Goal: Task Accomplishment & Management: Manage account settings

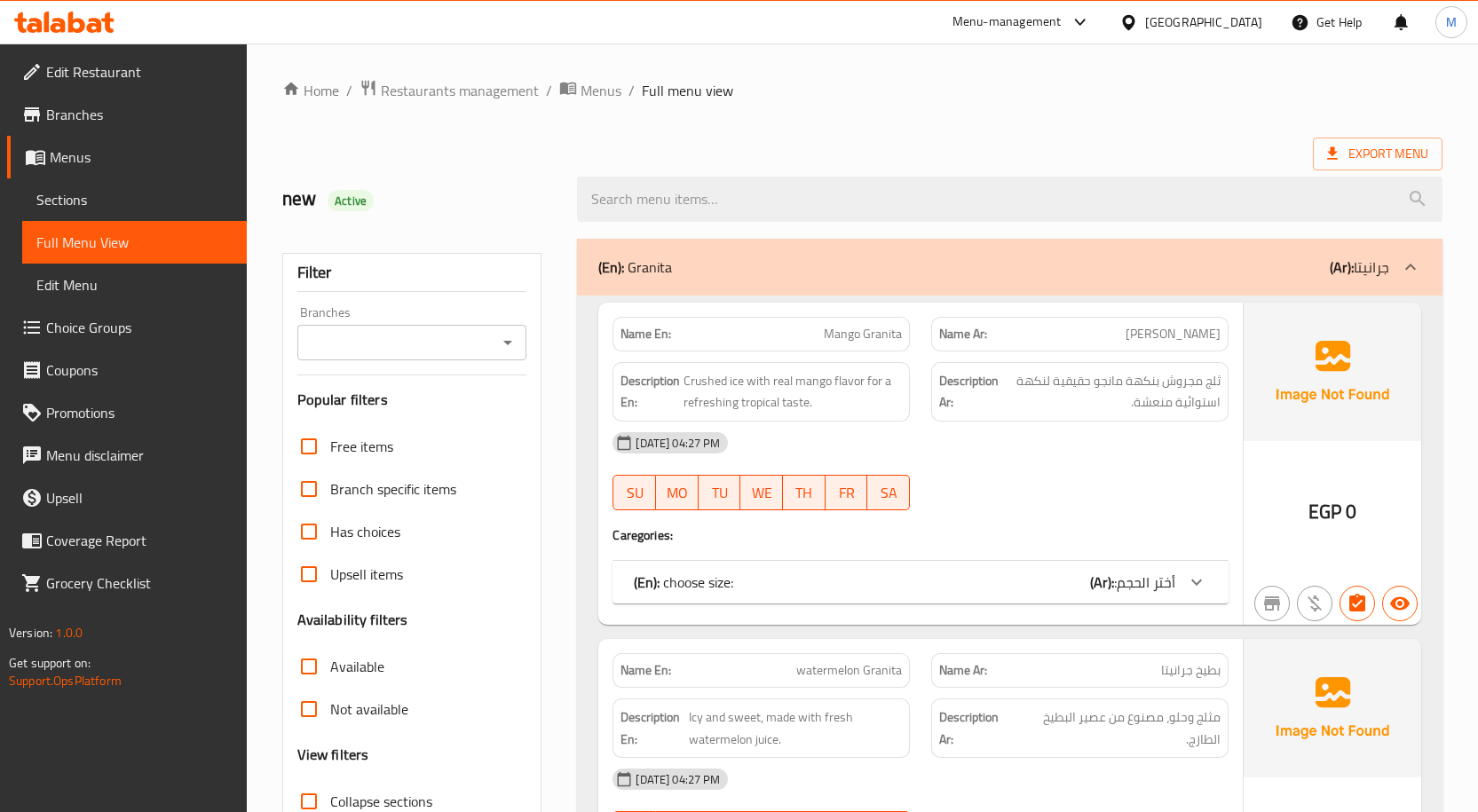
scroll to position [38837, 0]
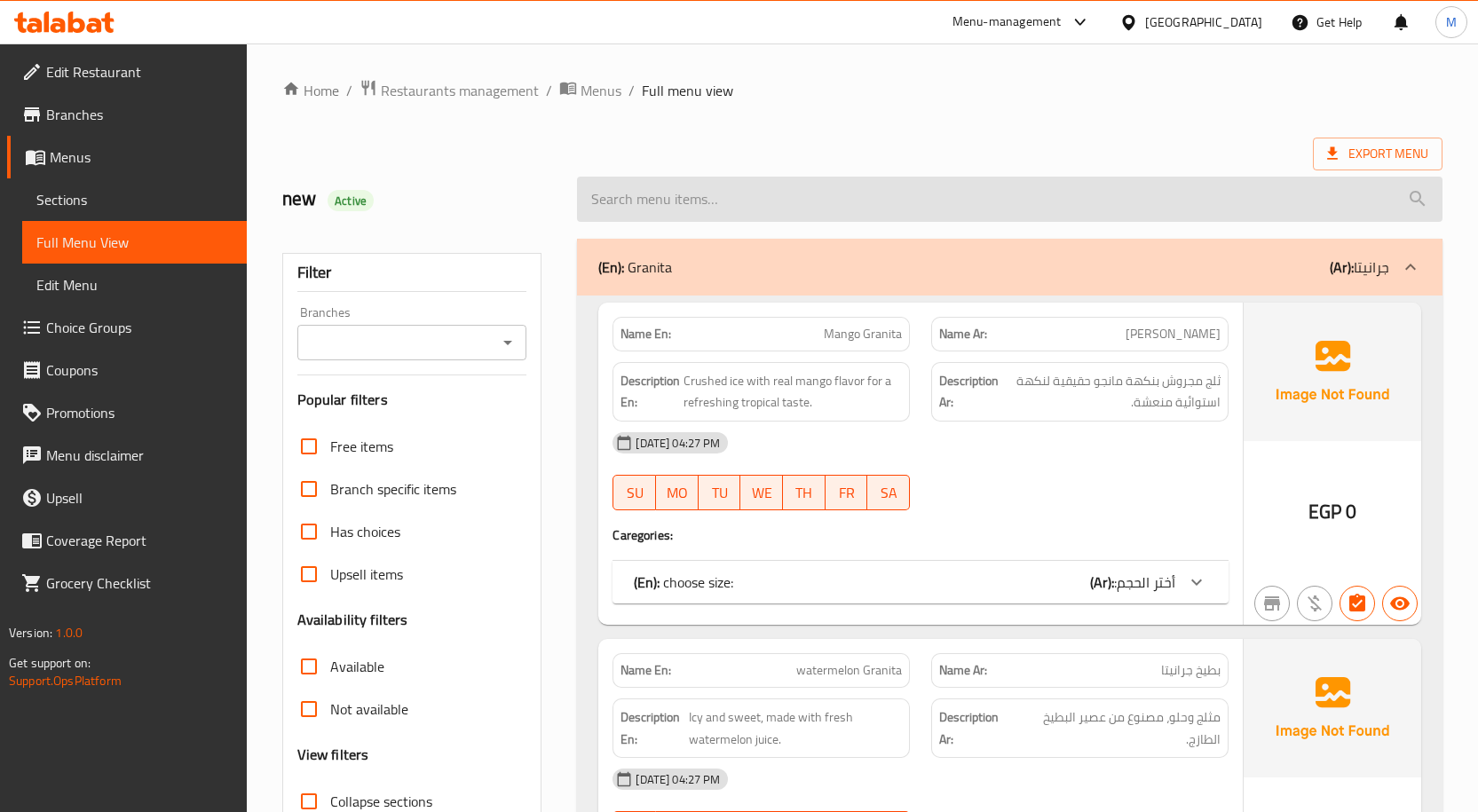
click at [739, 192] on input "search" at bounding box center [1009, 199] width 866 height 46
paste input "Avocado banana"
type input "Avocado banana"
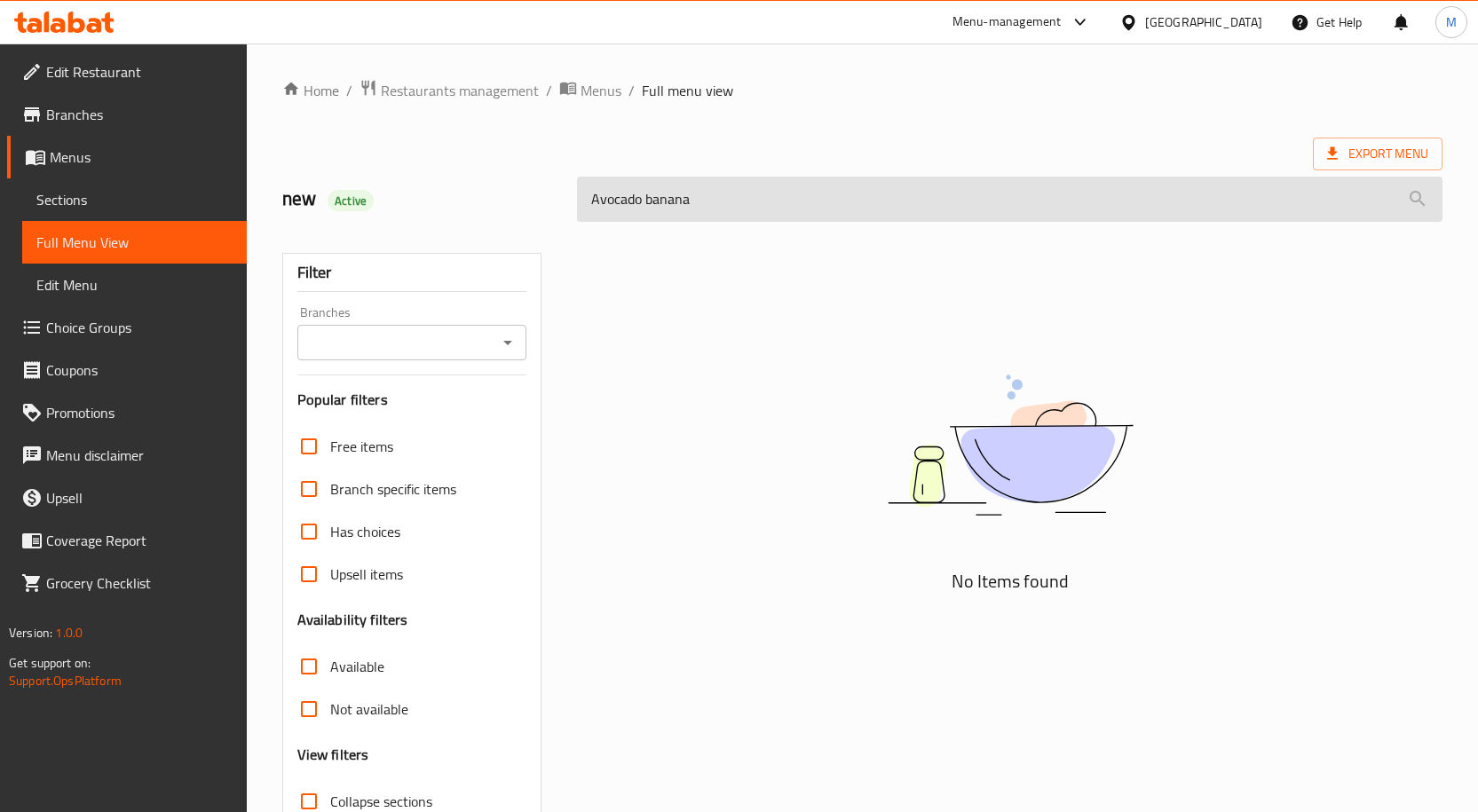
click at [650, 199] on input "Avocado banana" at bounding box center [1009, 199] width 866 height 46
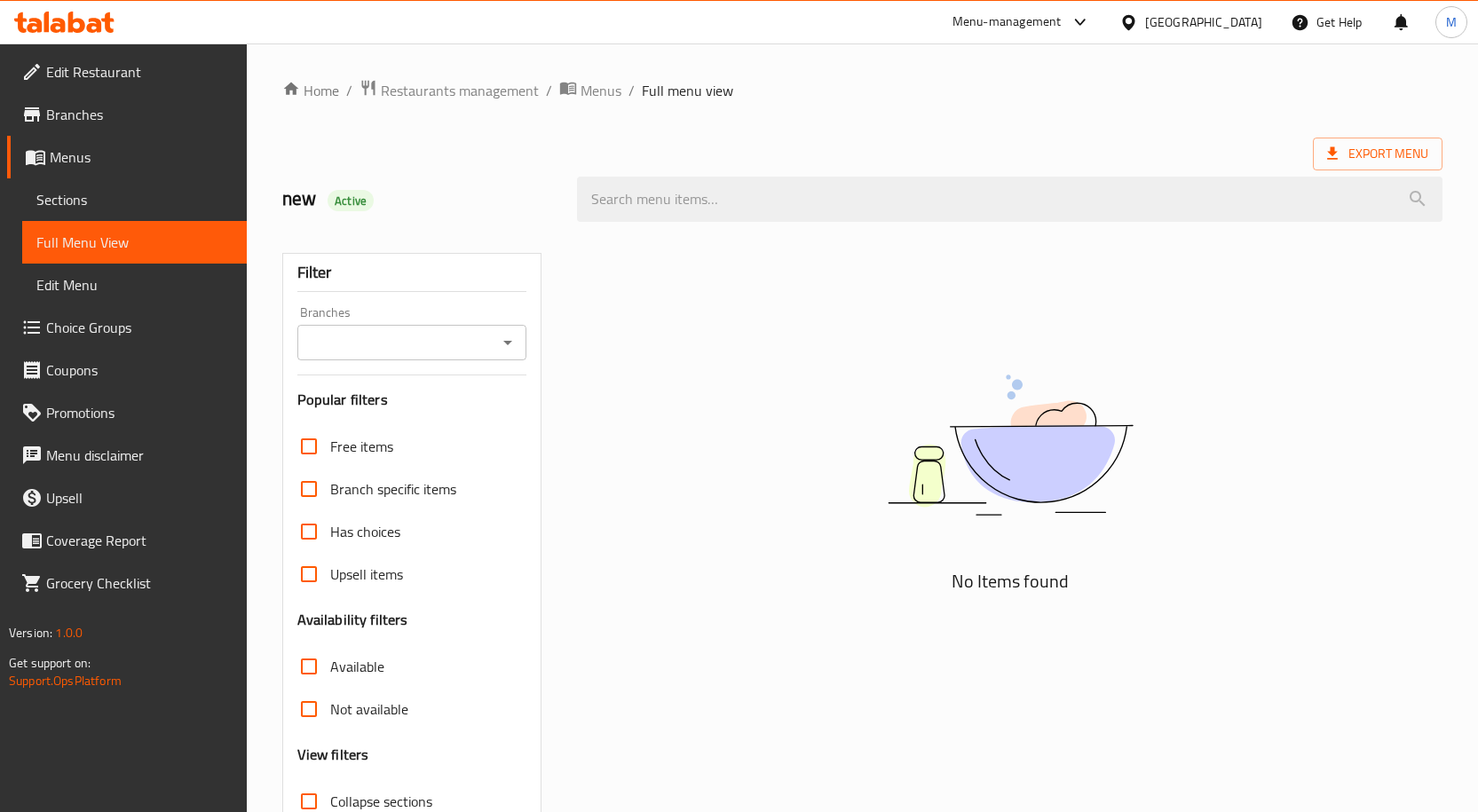
click at [752, 147] on div "Export Menu" at bounding box center [862, 154] width 1160 height 33
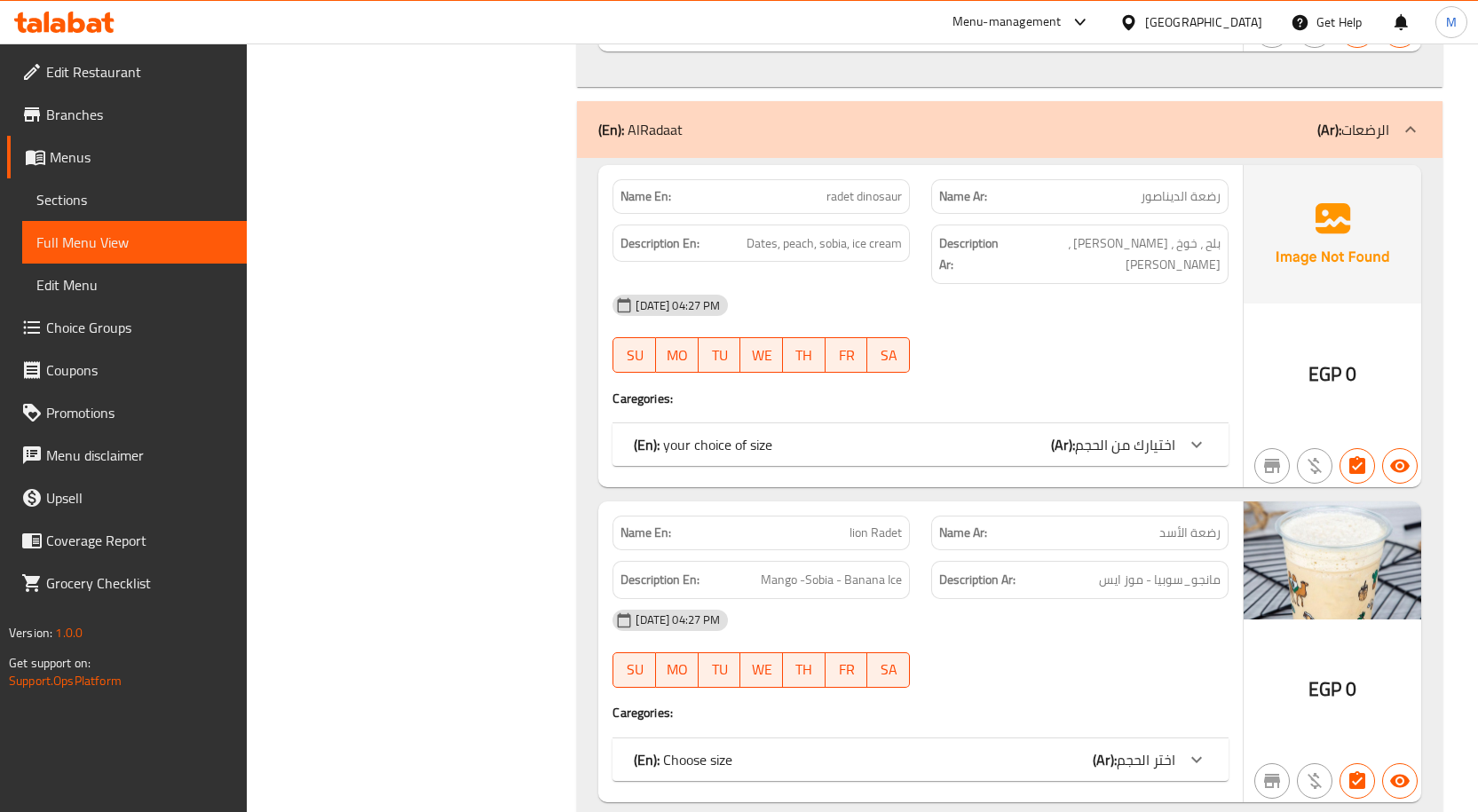
scroll to position [73384, 0]
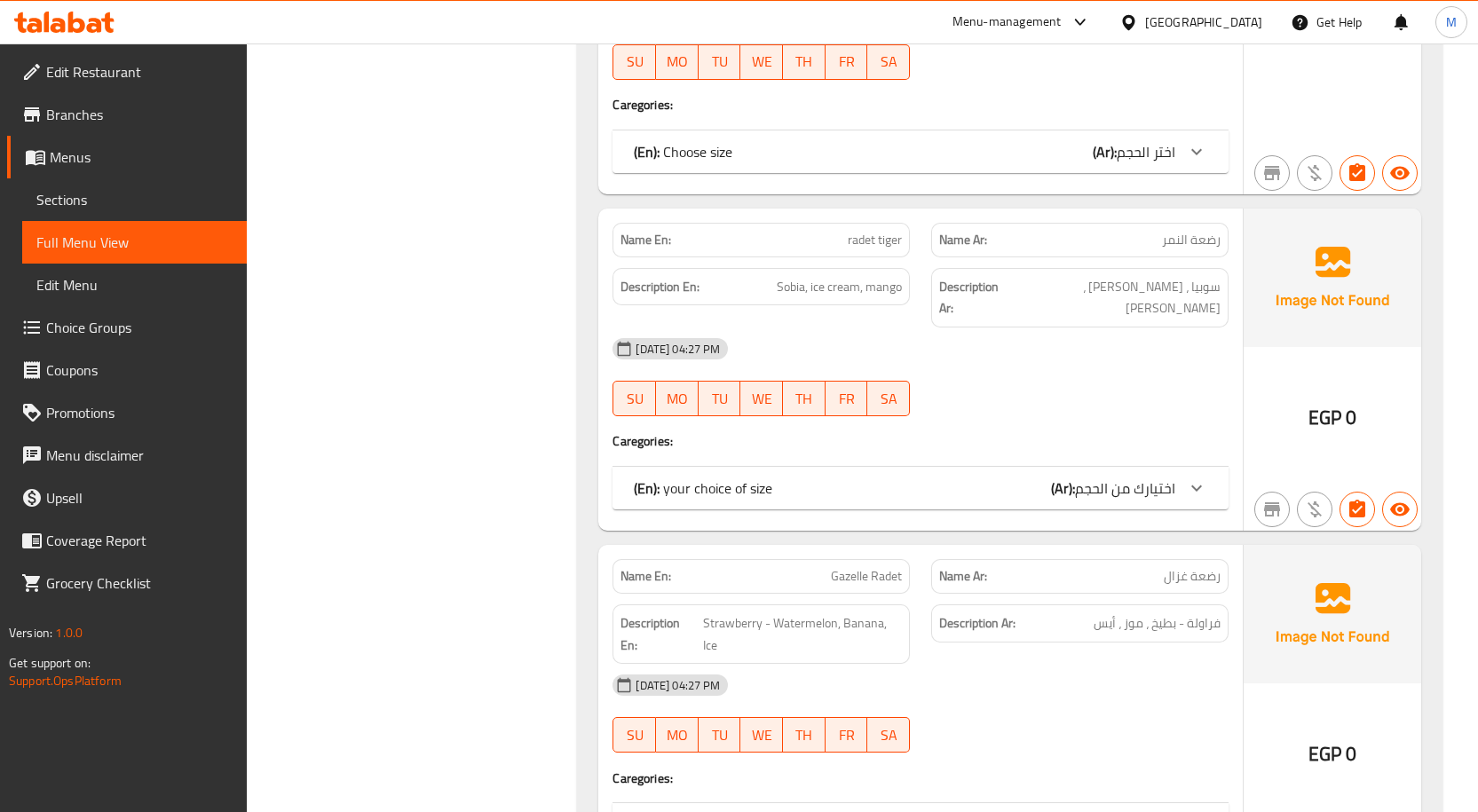
click at [1108, 328] on div "[DATE] 04:27 PM" at bounding box center [920, 349] width 637 height 43
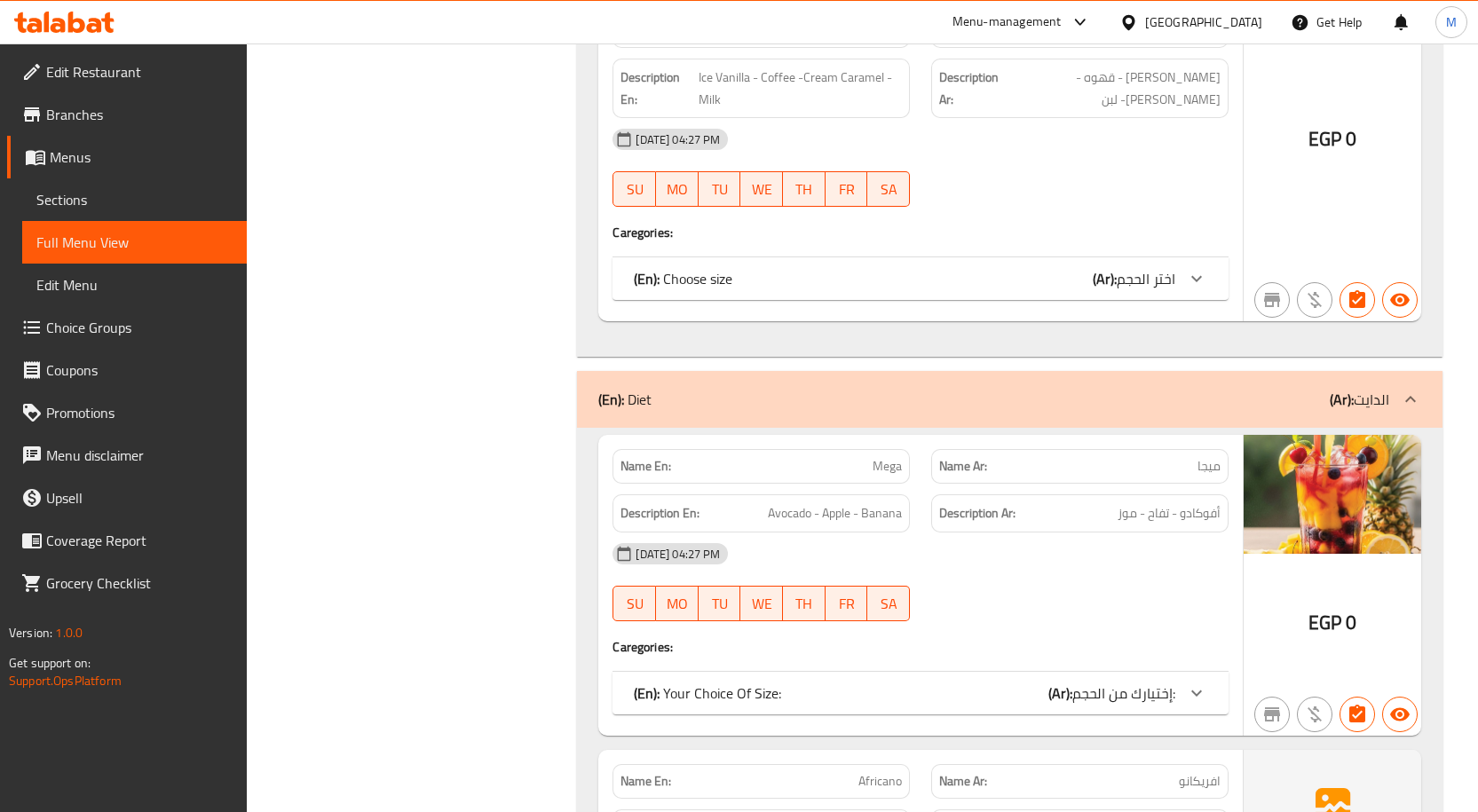
scroll to position [52939, 0]
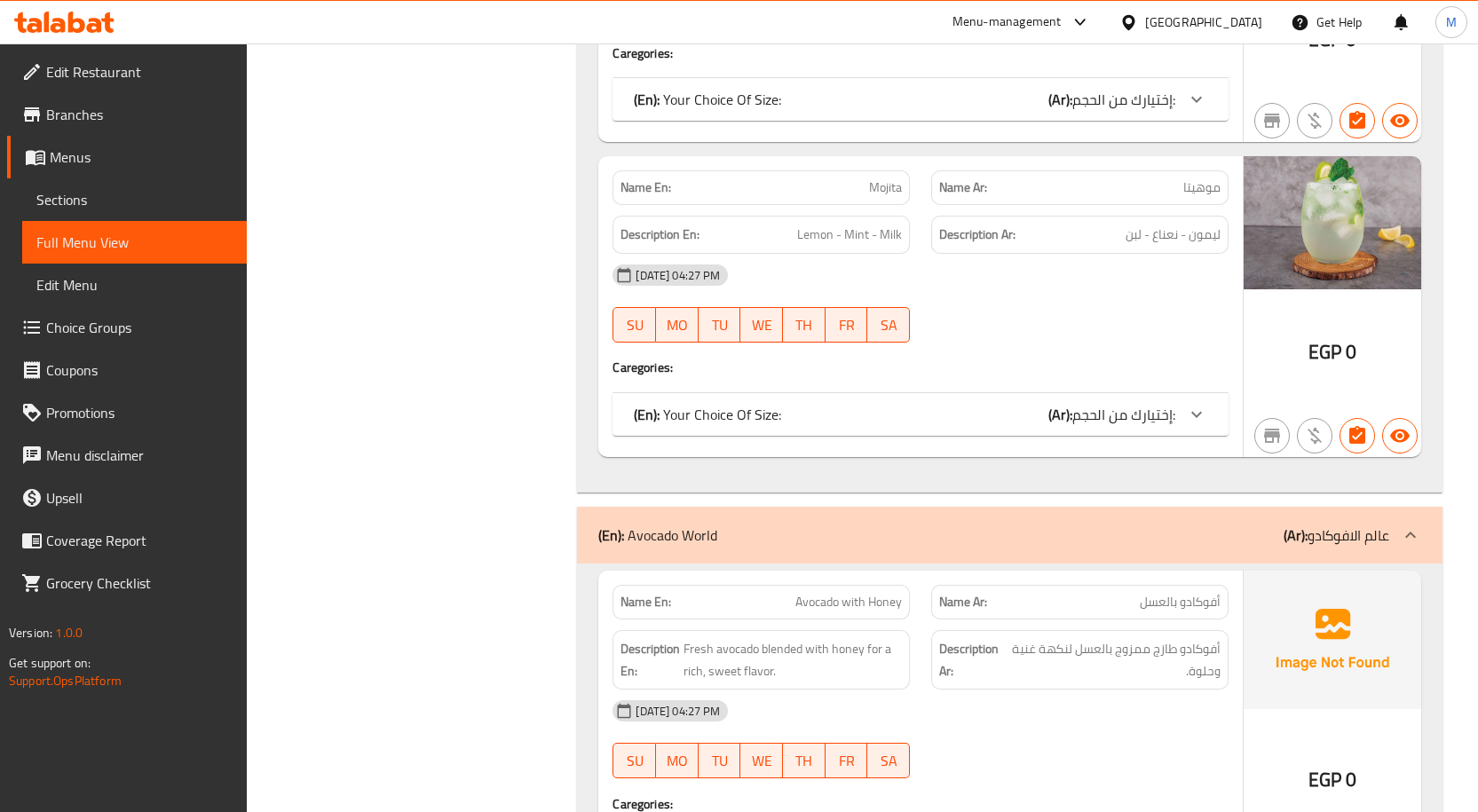
click at [833, 593] on span "Avocado with Honey" at bounding box center [848, 602] width 107 height 19
copy span "Avocado with Honey"
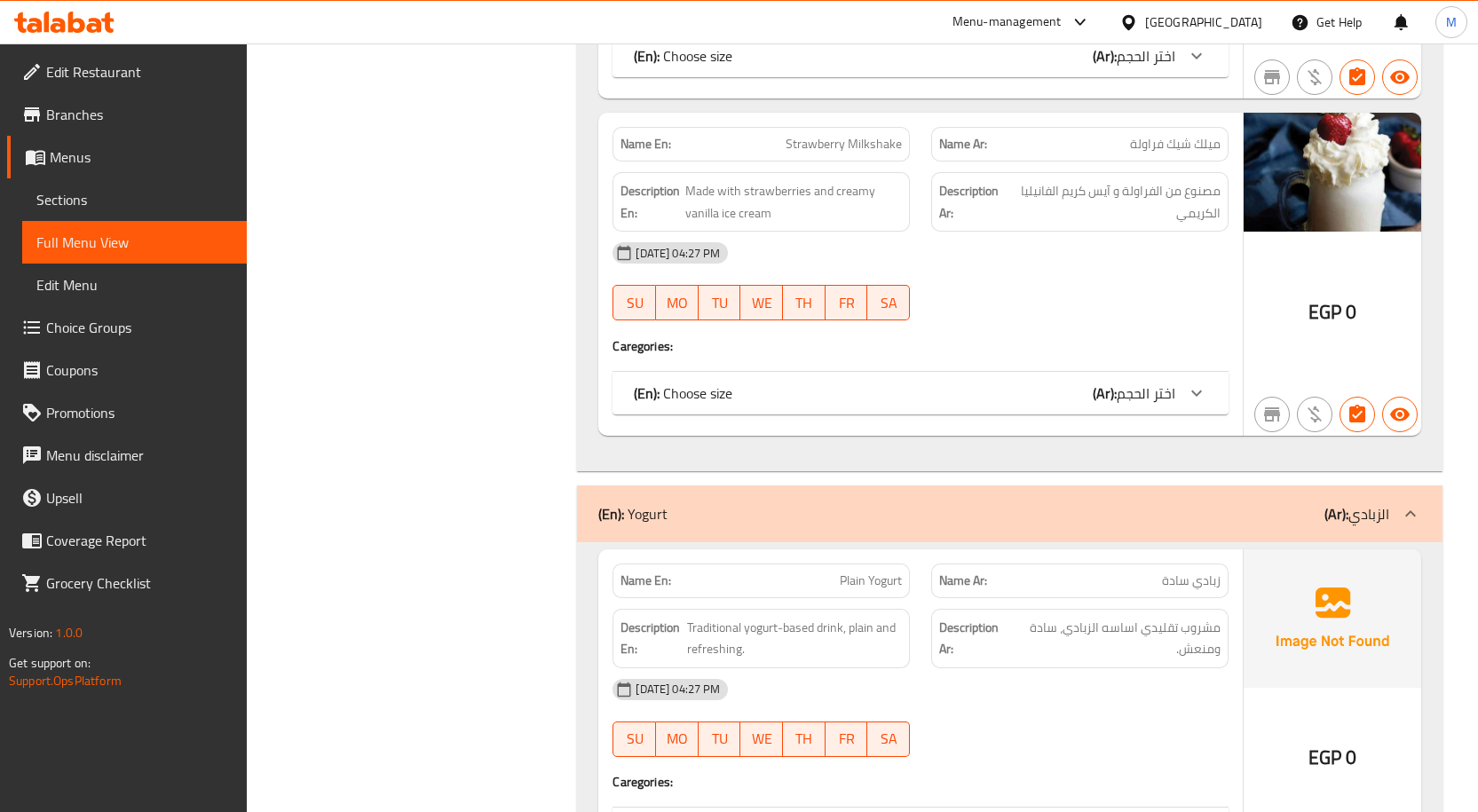
scroll to position [49012, 0]
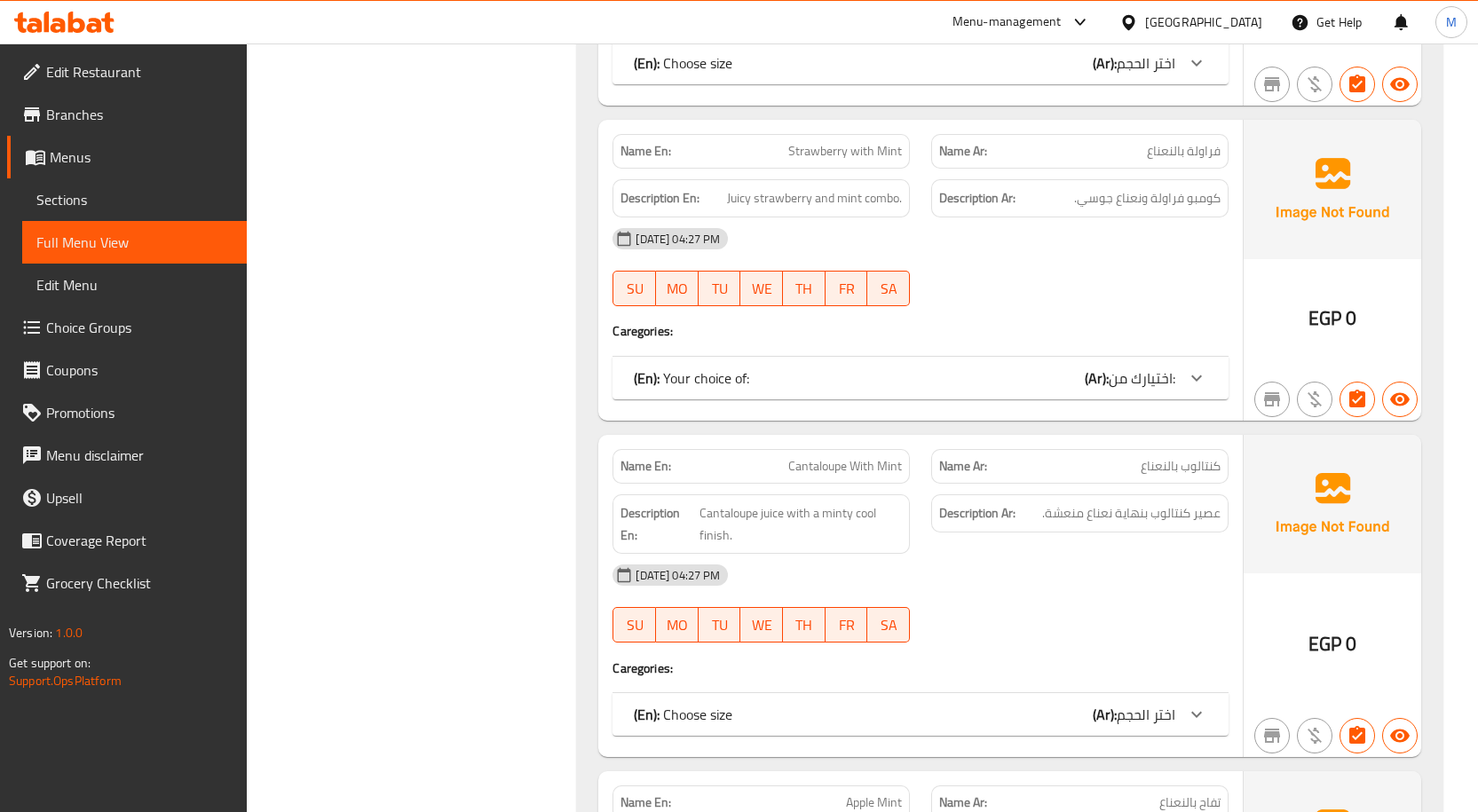
click at [799, 303] on div "Name En: Strawberry with Mint Name Ar: فراولة بالنعناع Description En: Juicy st…" at bounding box center [920, 270] width 645 height 301
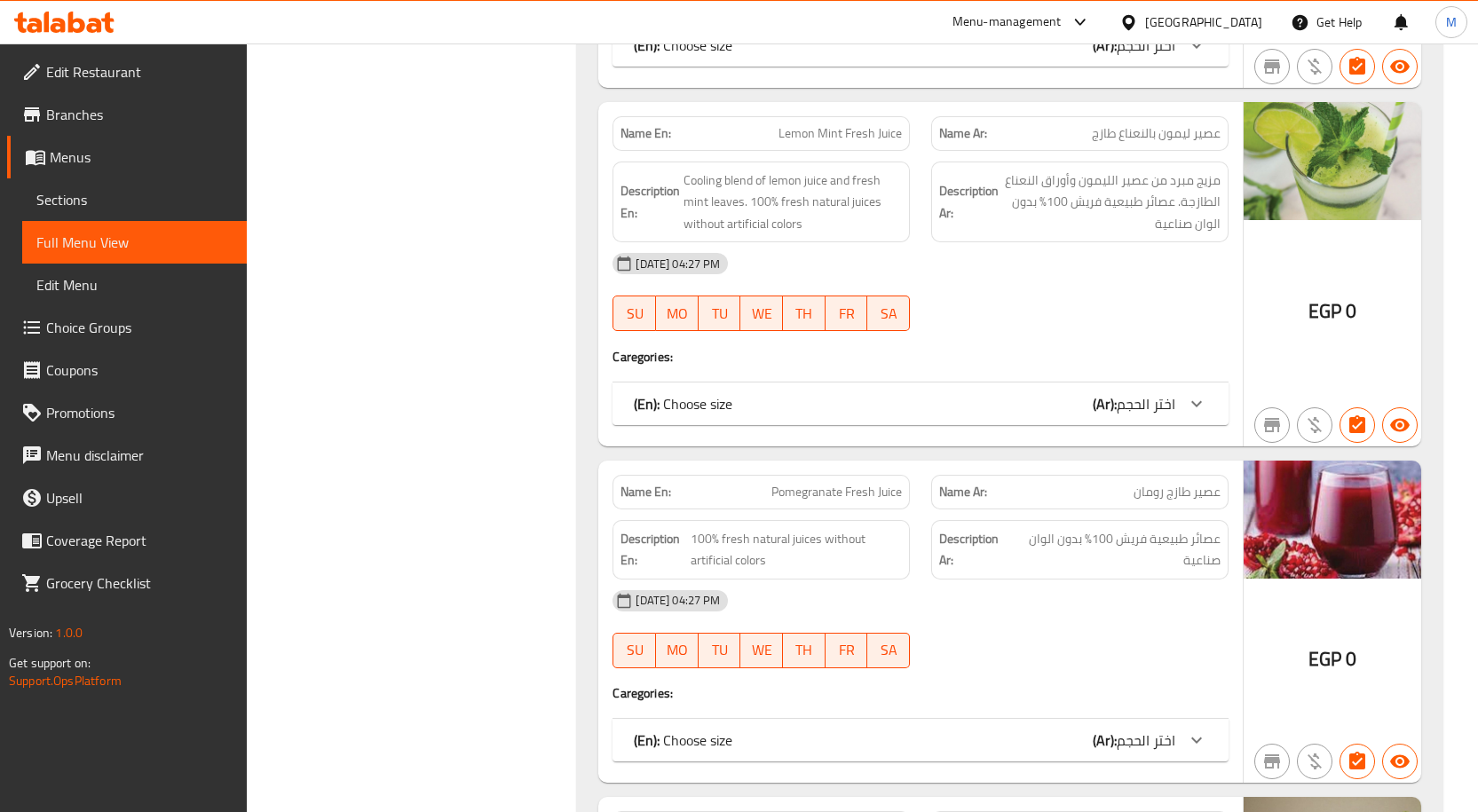
scroll to position [49616, 0]
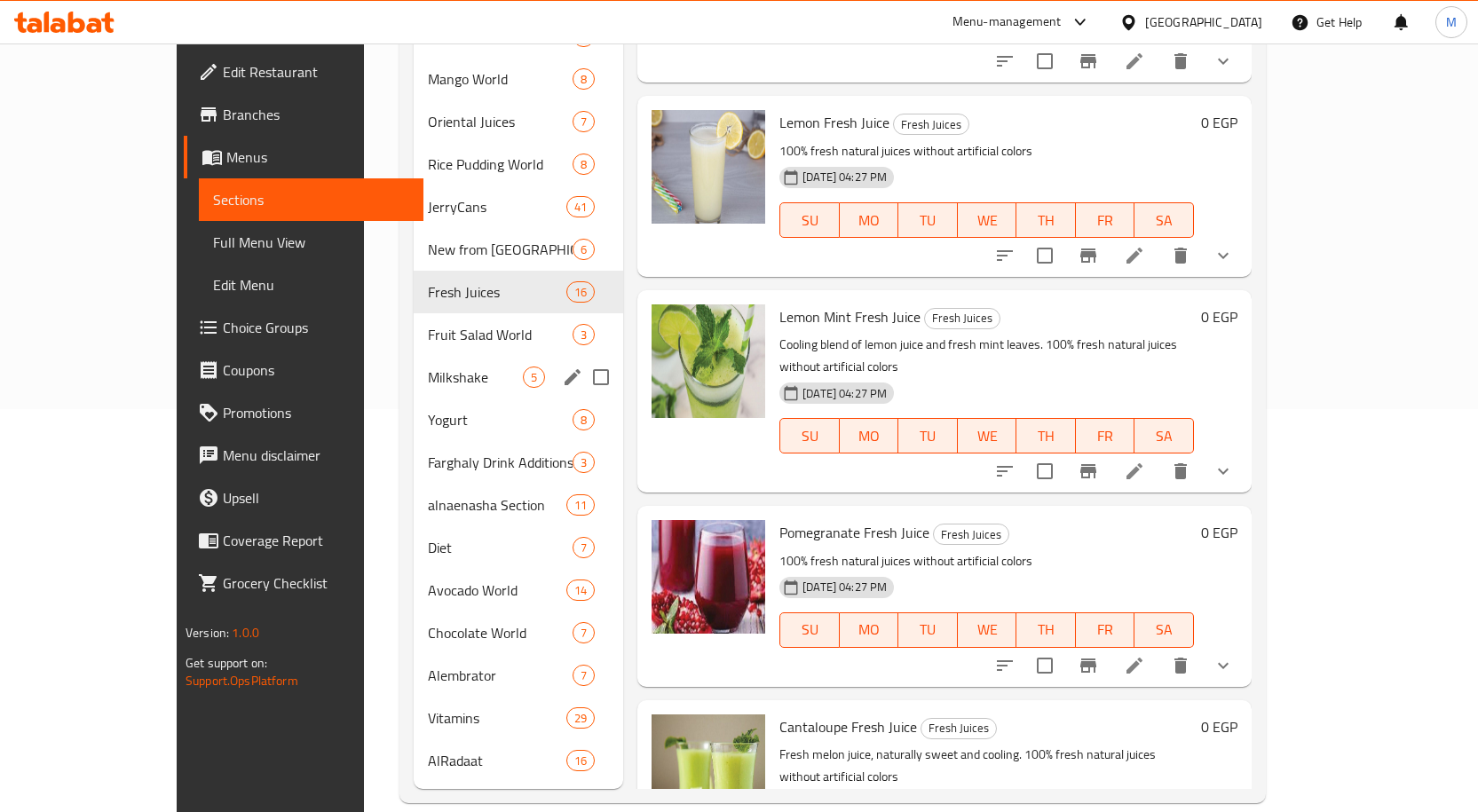
scroll to position [1734, 0]
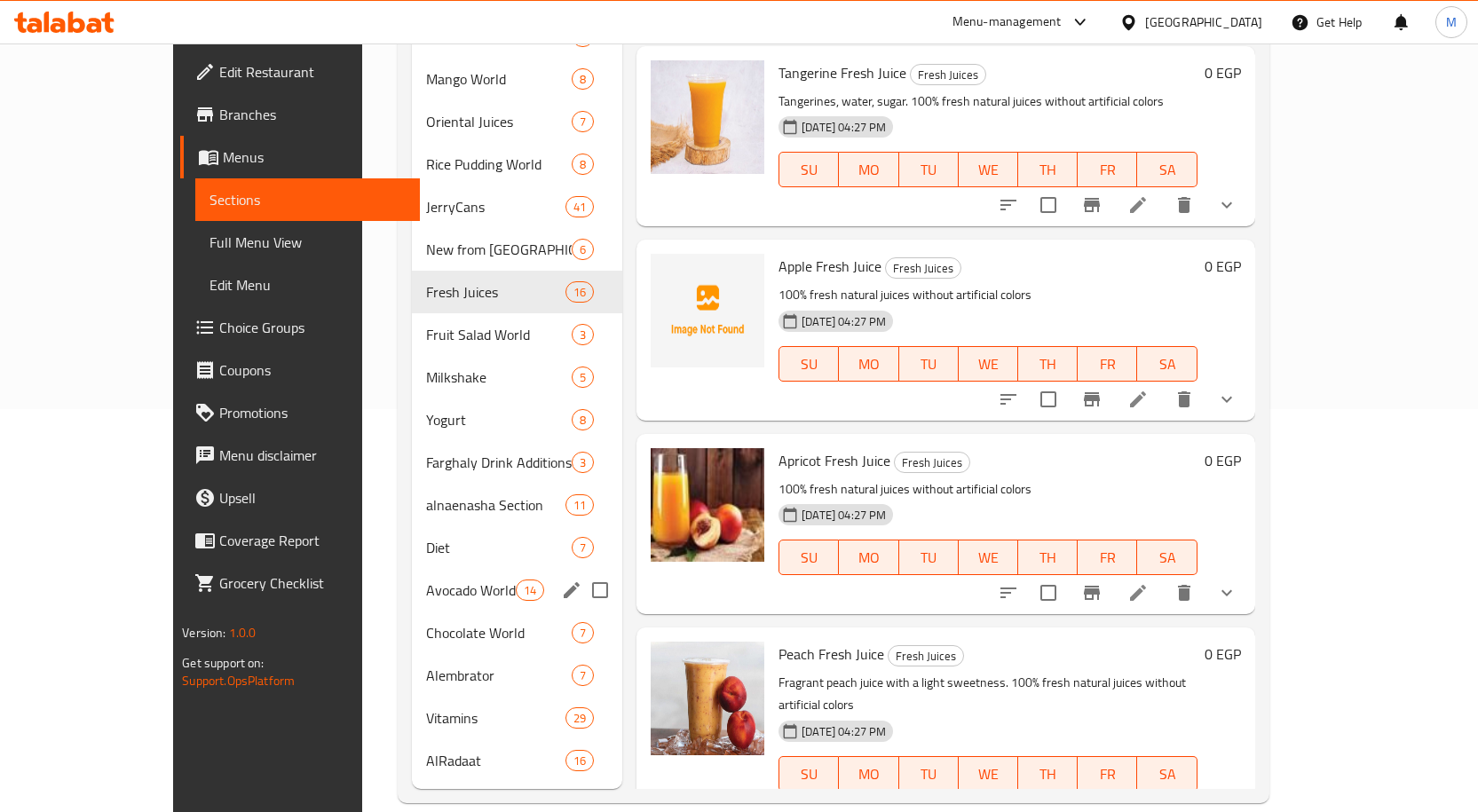
click at [412, 577] on div "Avocado World 14" at bounding box center [517, 591] width 210 height 43
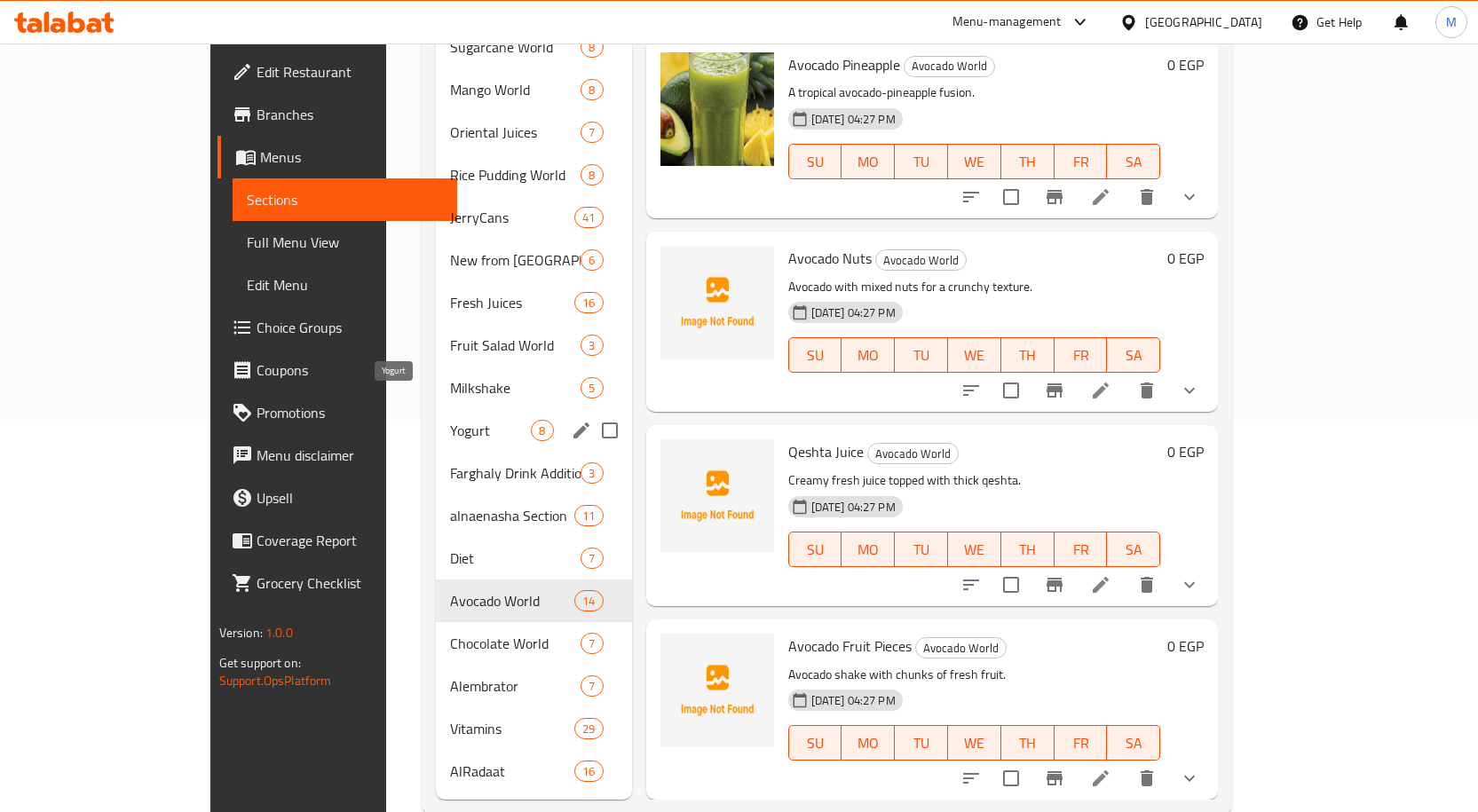
scroll to position [403, 0]
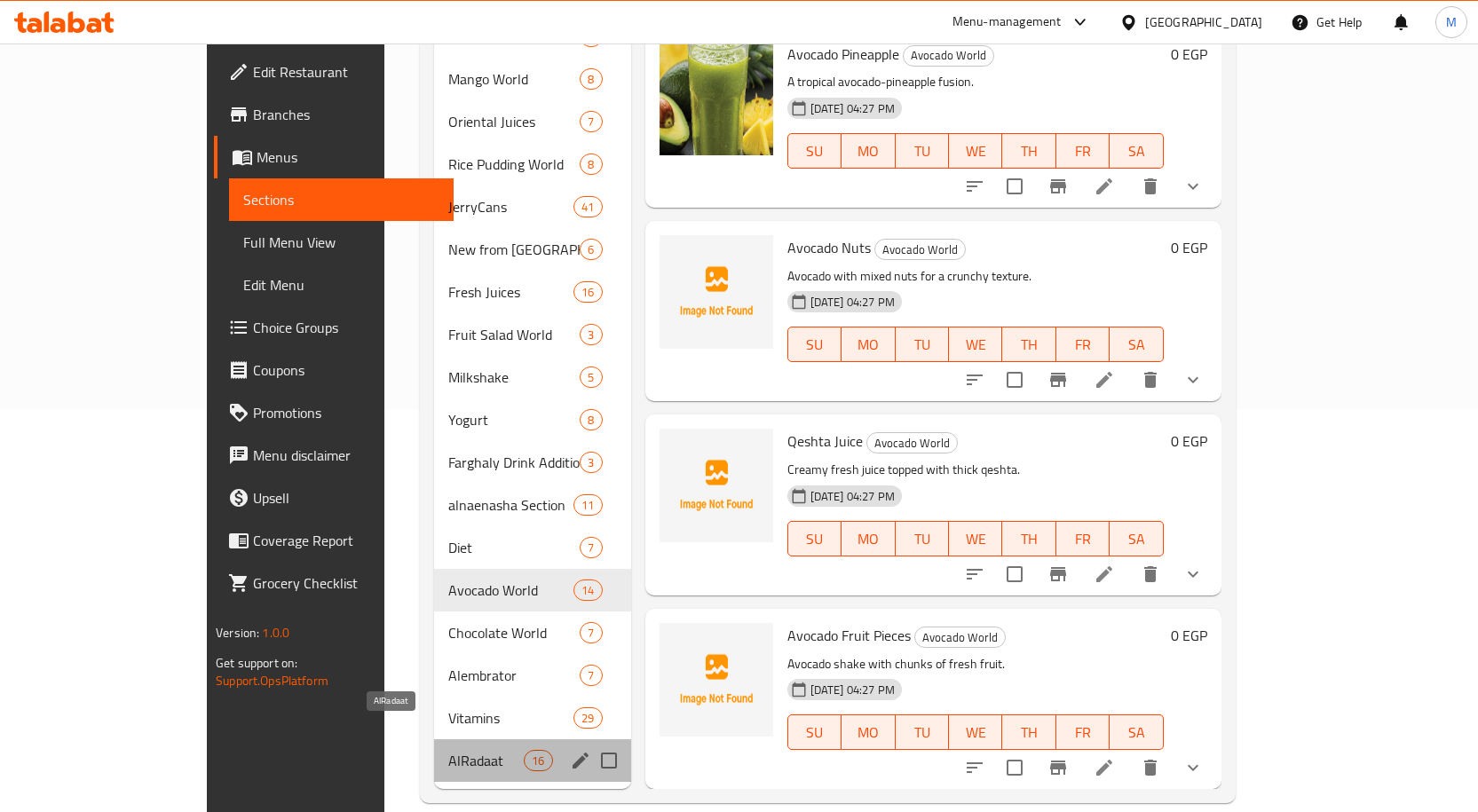
click at [449, 750] on span "AlRadaat" at bounding box center [486, 761] width 75 height 21
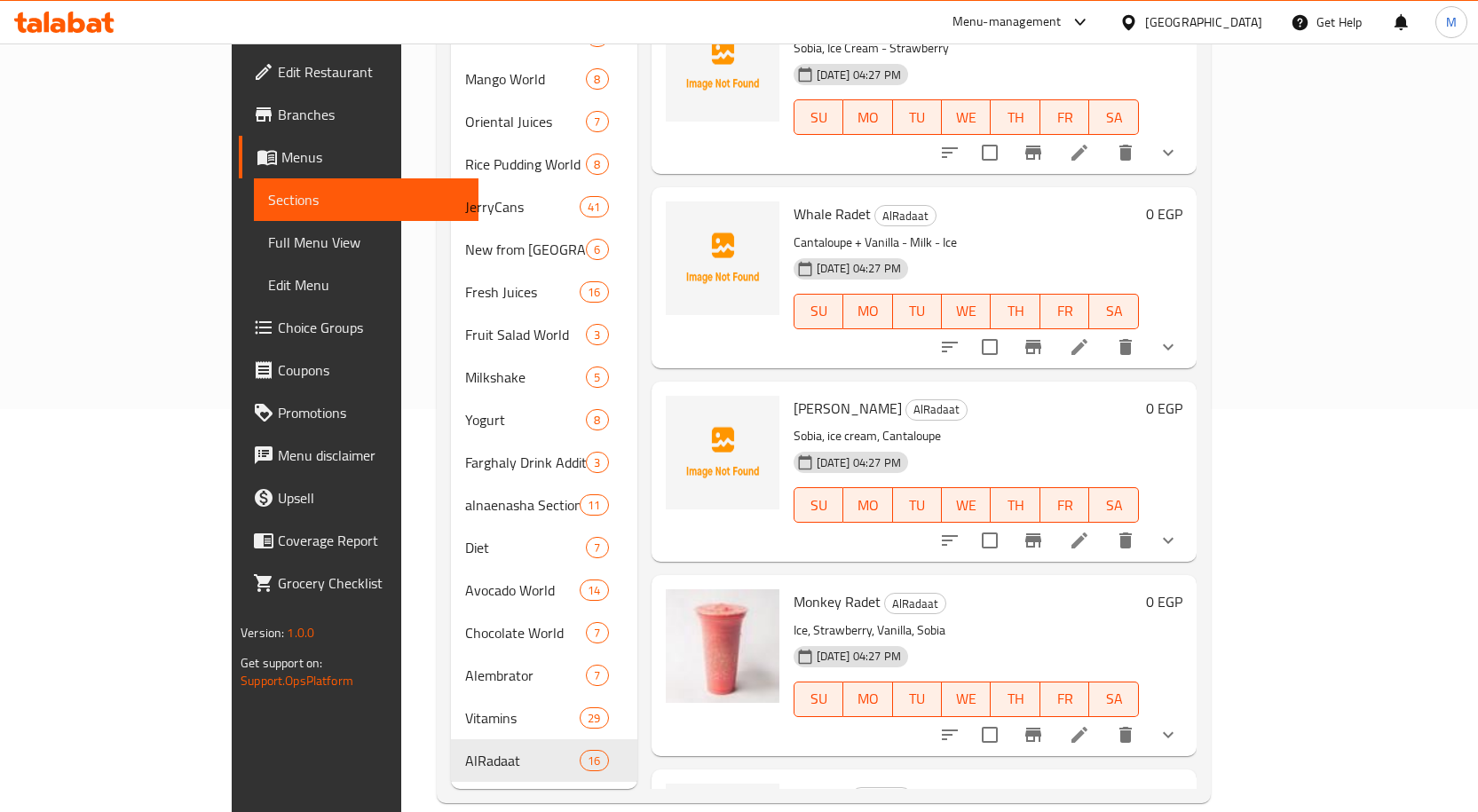
scroll to position [1065, 0]
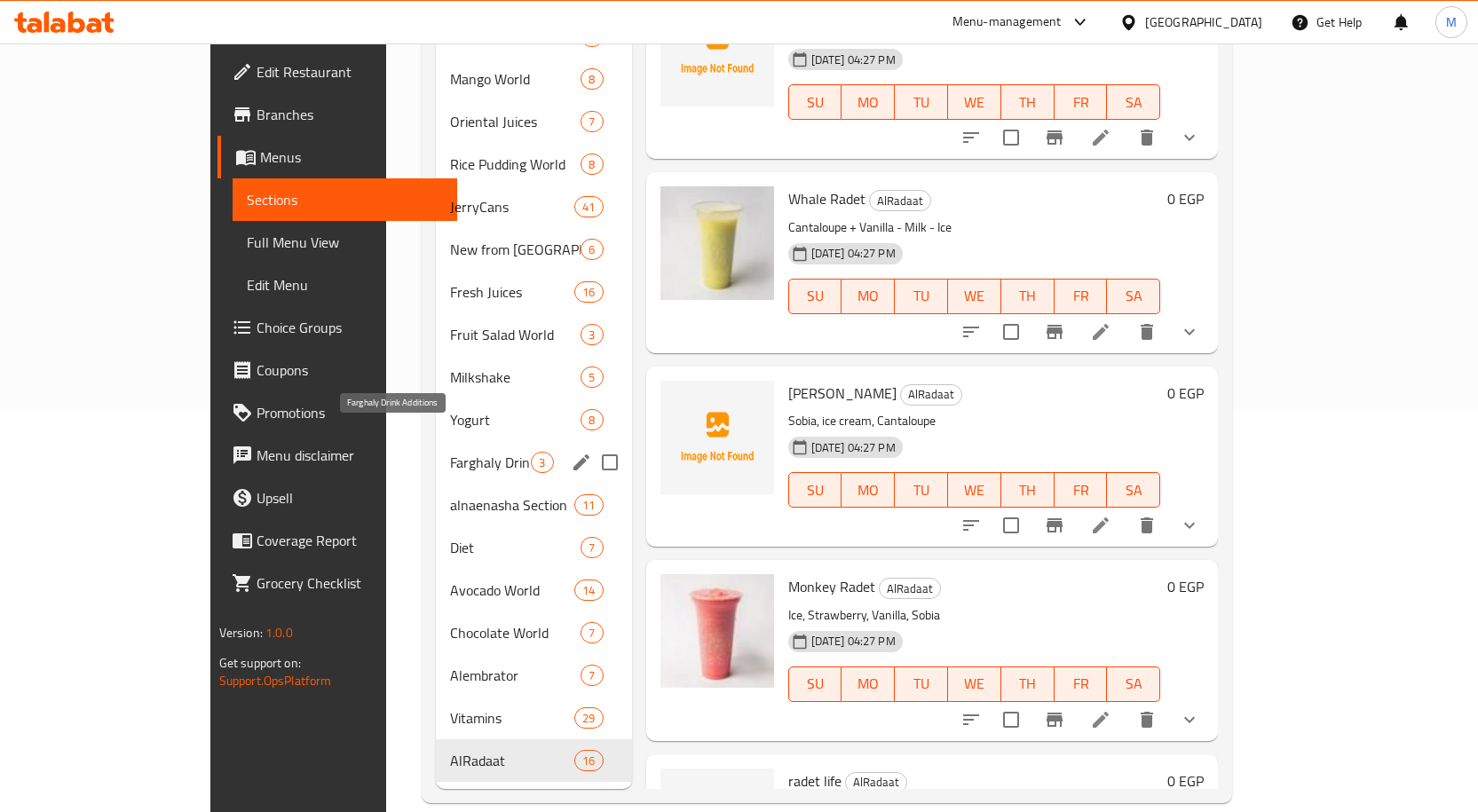
click at [450, 452] on span "Farghaly Drink Additions" at bounding box center [491, 463] width 81 height 21
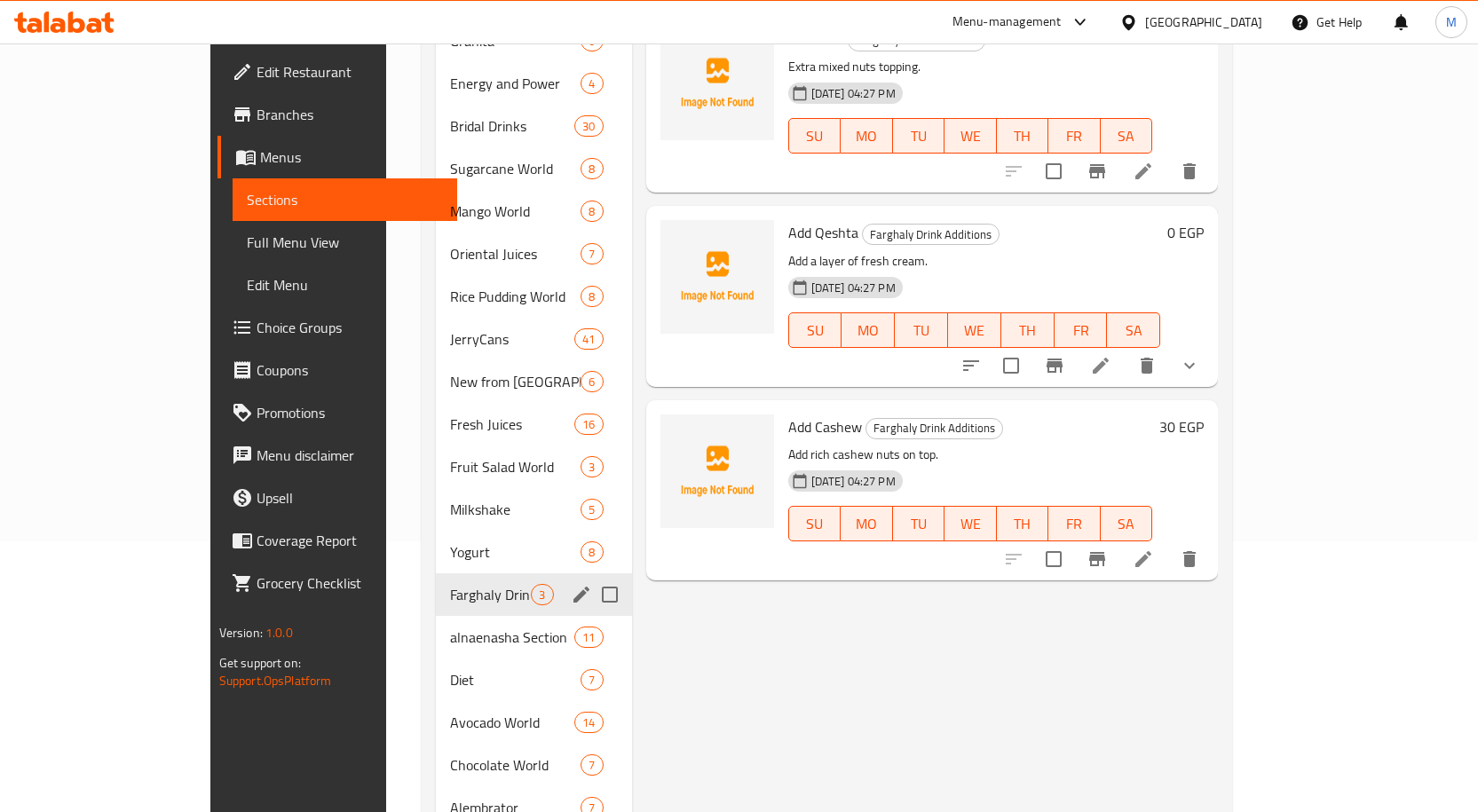
scroll to position [403, 0]
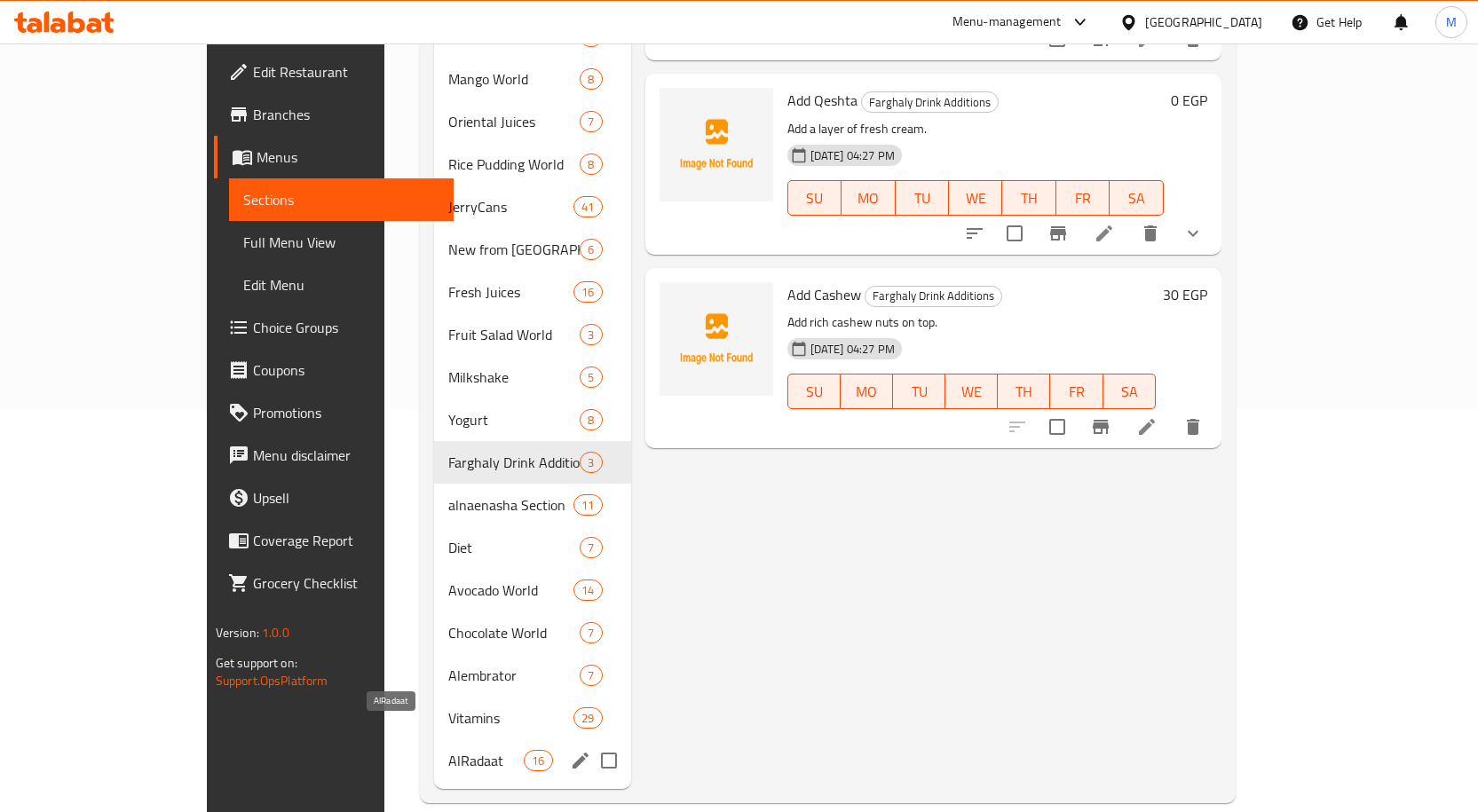
click at [449, 750] on span "AlRadaat" at bounding box center [486, 761] width 75 height 21
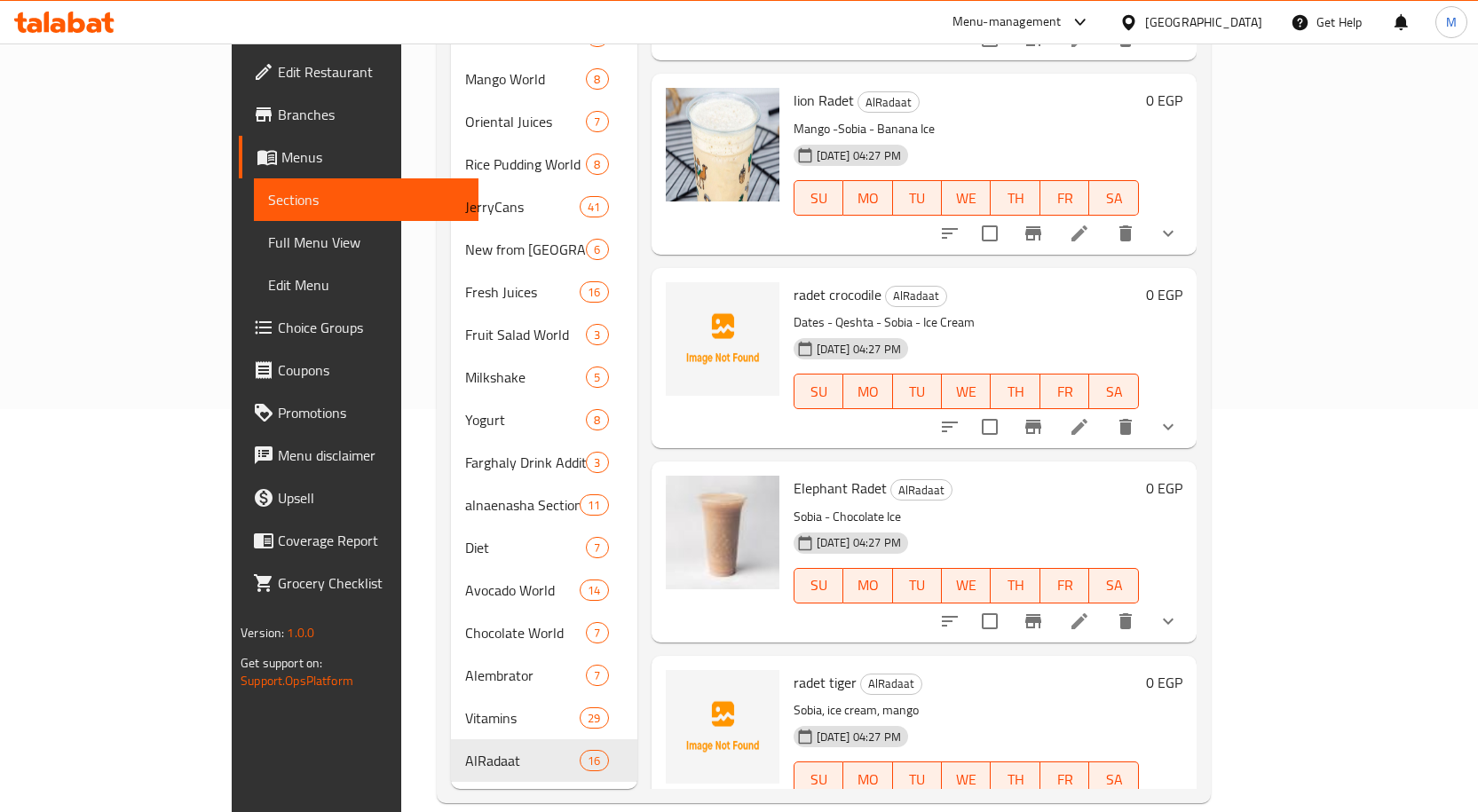
click at [268, 251] on span "Full Menu View" at bounding box center [365, 243] width 196 height 21
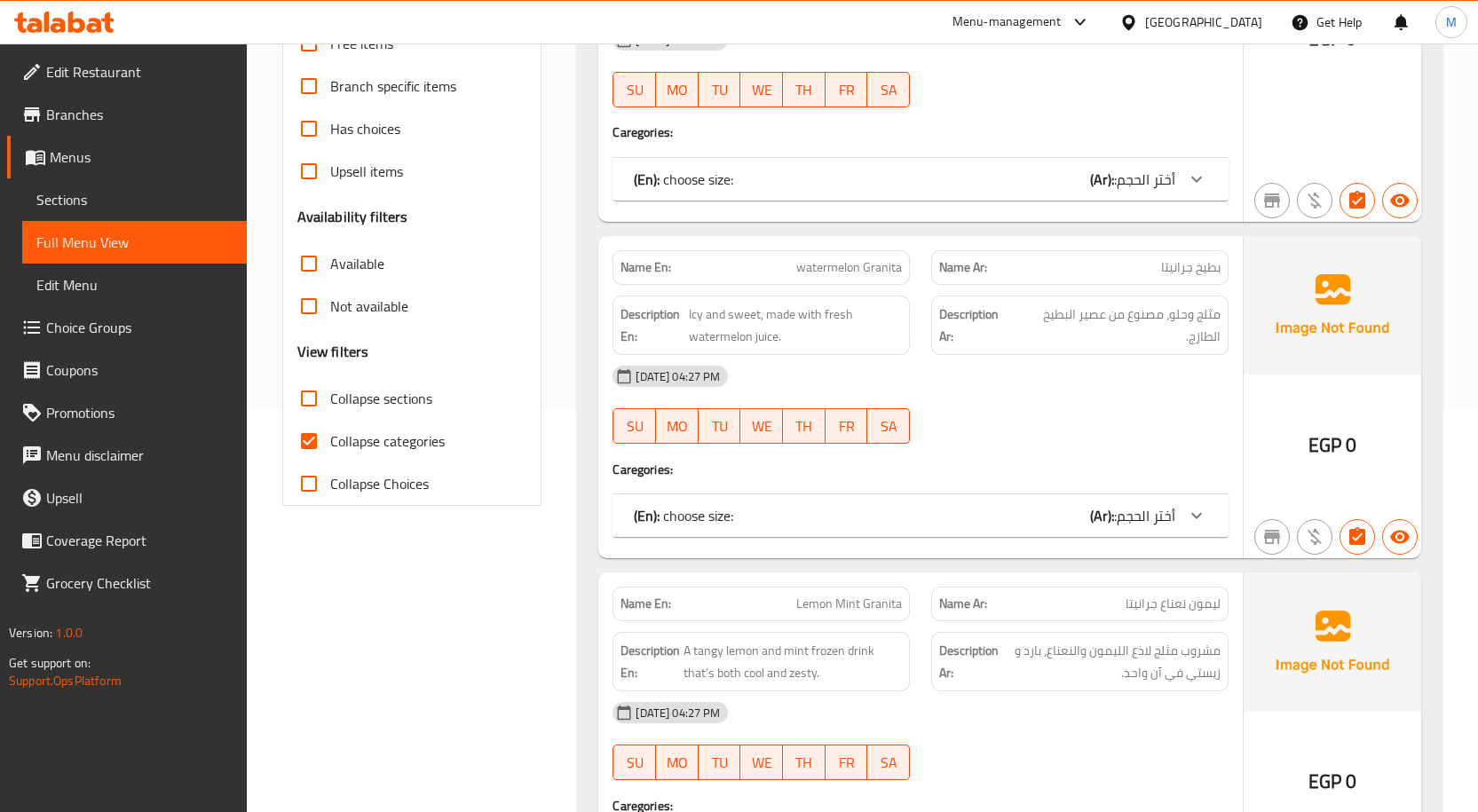
click at [312, 439] on input "Collapse categories" at bounding box center [309, 441] width 43 height 43
checkbox input "false"
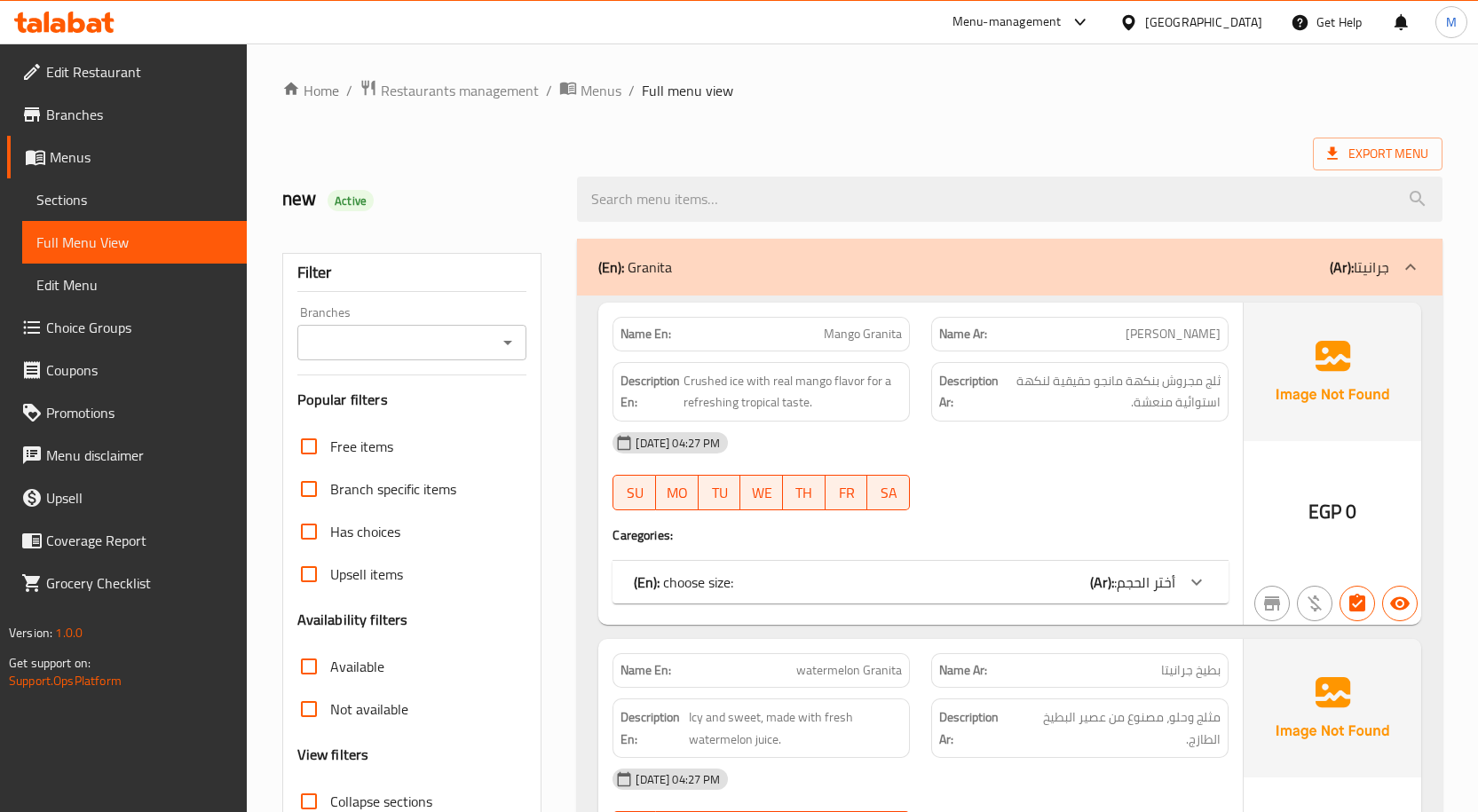
click at [836, 150] on div "Export Menu" at bounding box center [862, 154] width 1160 height 33
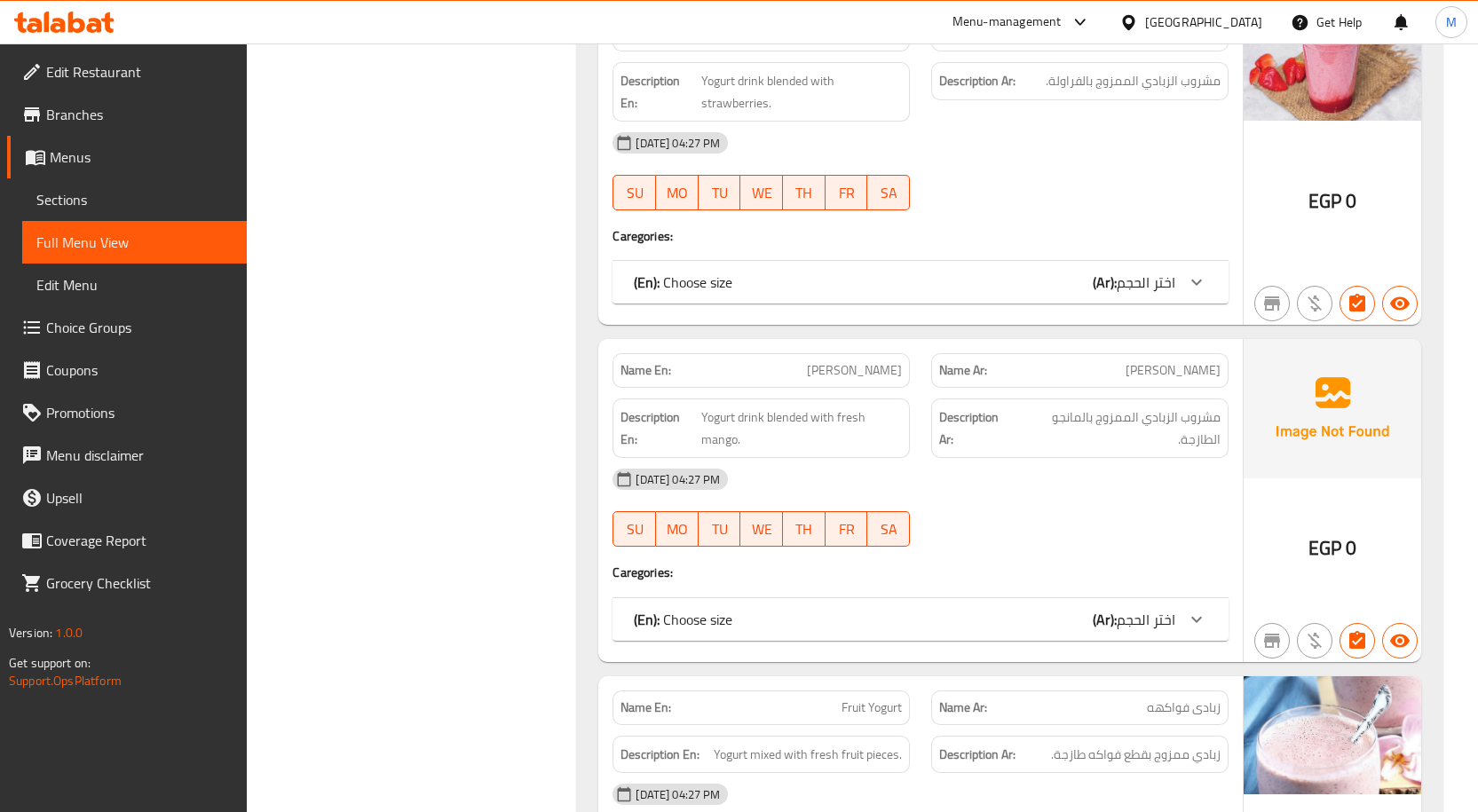
scroll to position [44585, 0]
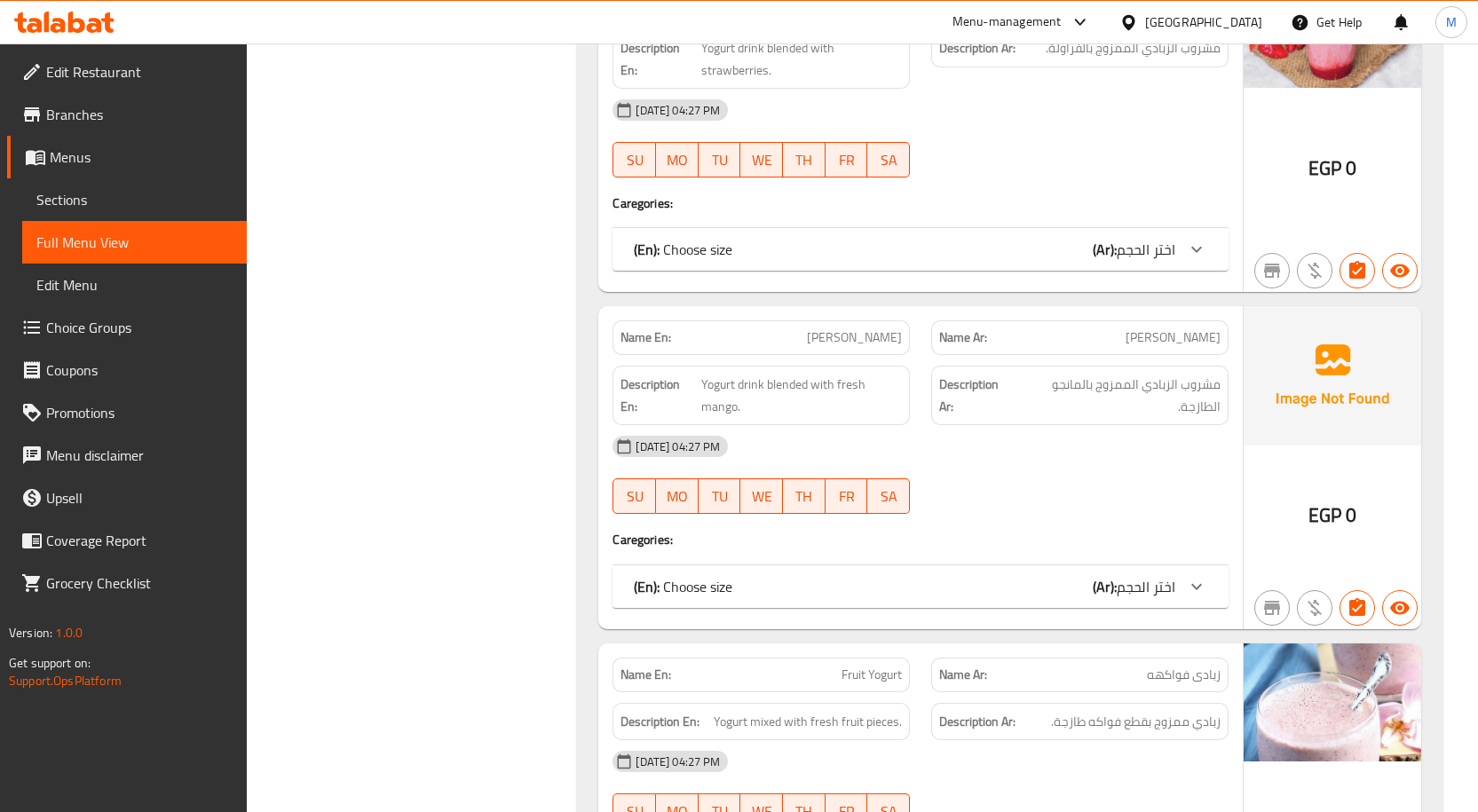
click at [892, 666] on span "Fruit Yogurt" at bounding box center [871, 675] width 60 height 19
copy span "Fruit Yogurt"
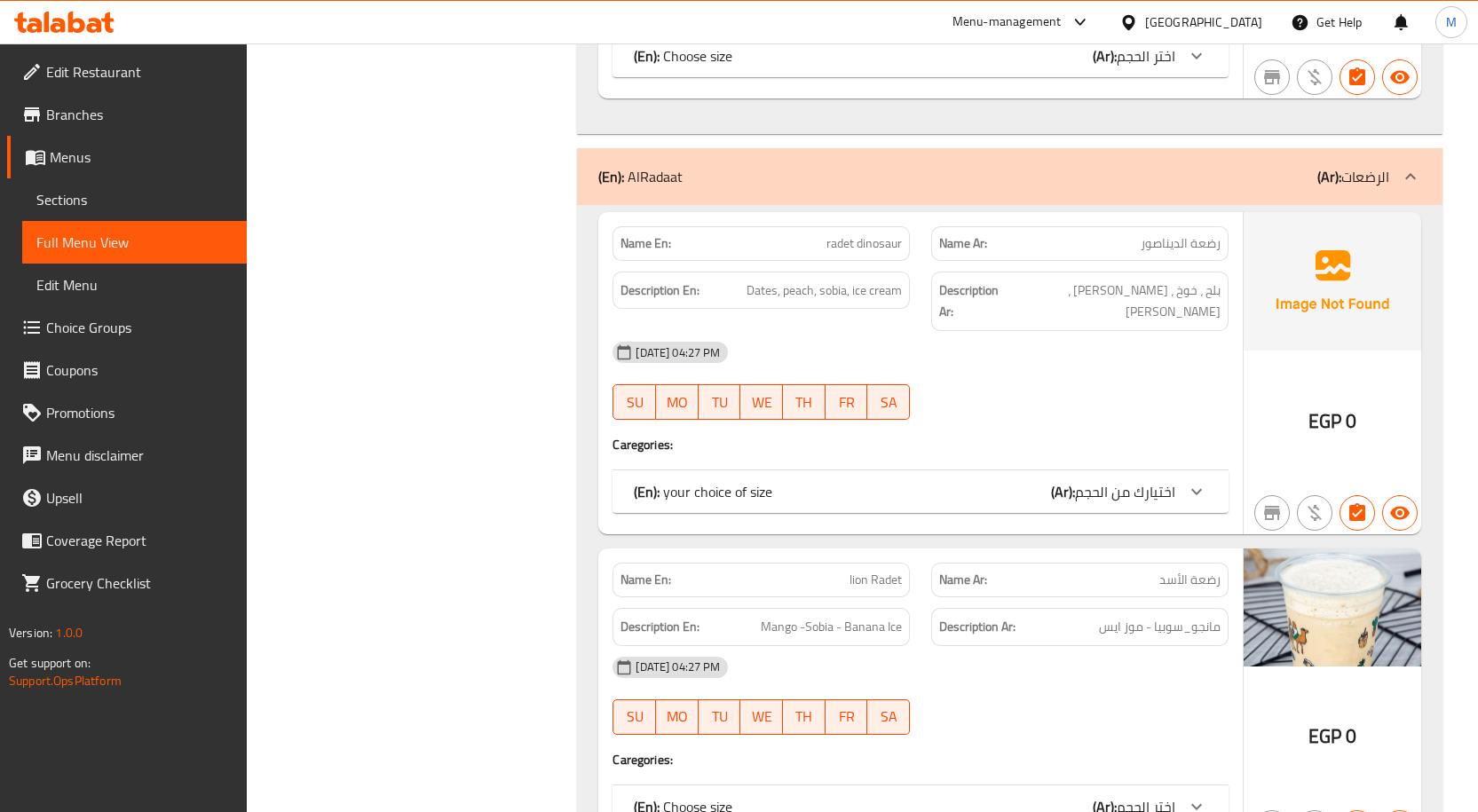
scroll to position [74591, 0]
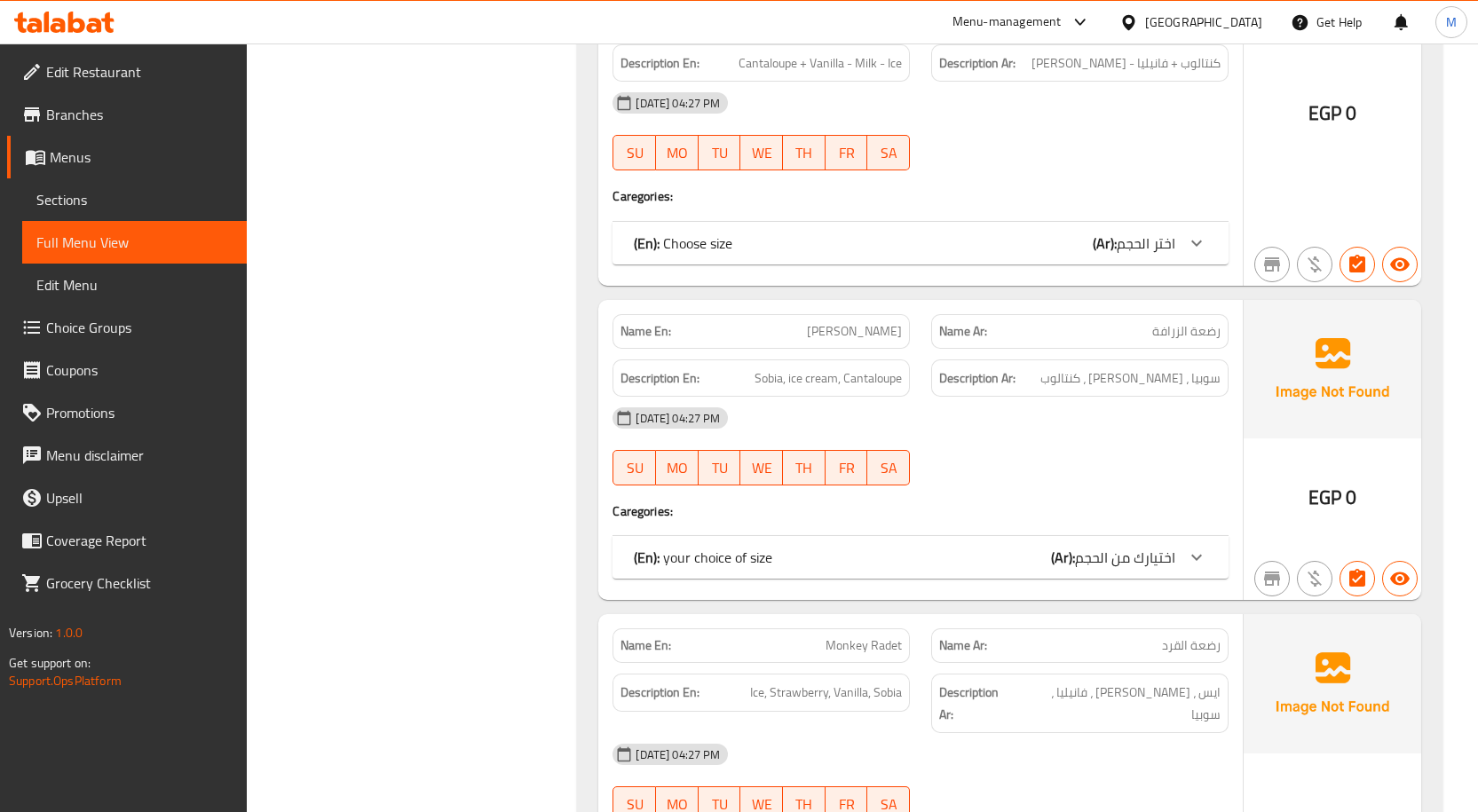
click at [868, 663] on div "Description En: Ice, Strawberry, Vanilla, Sobia" at bounding box center [761, 704] width 319 height 81
click at [863, 637] on span "Monkey Radet" at bounding box center [863, 645] width 76 height 19
copy span "Monkey Radet"
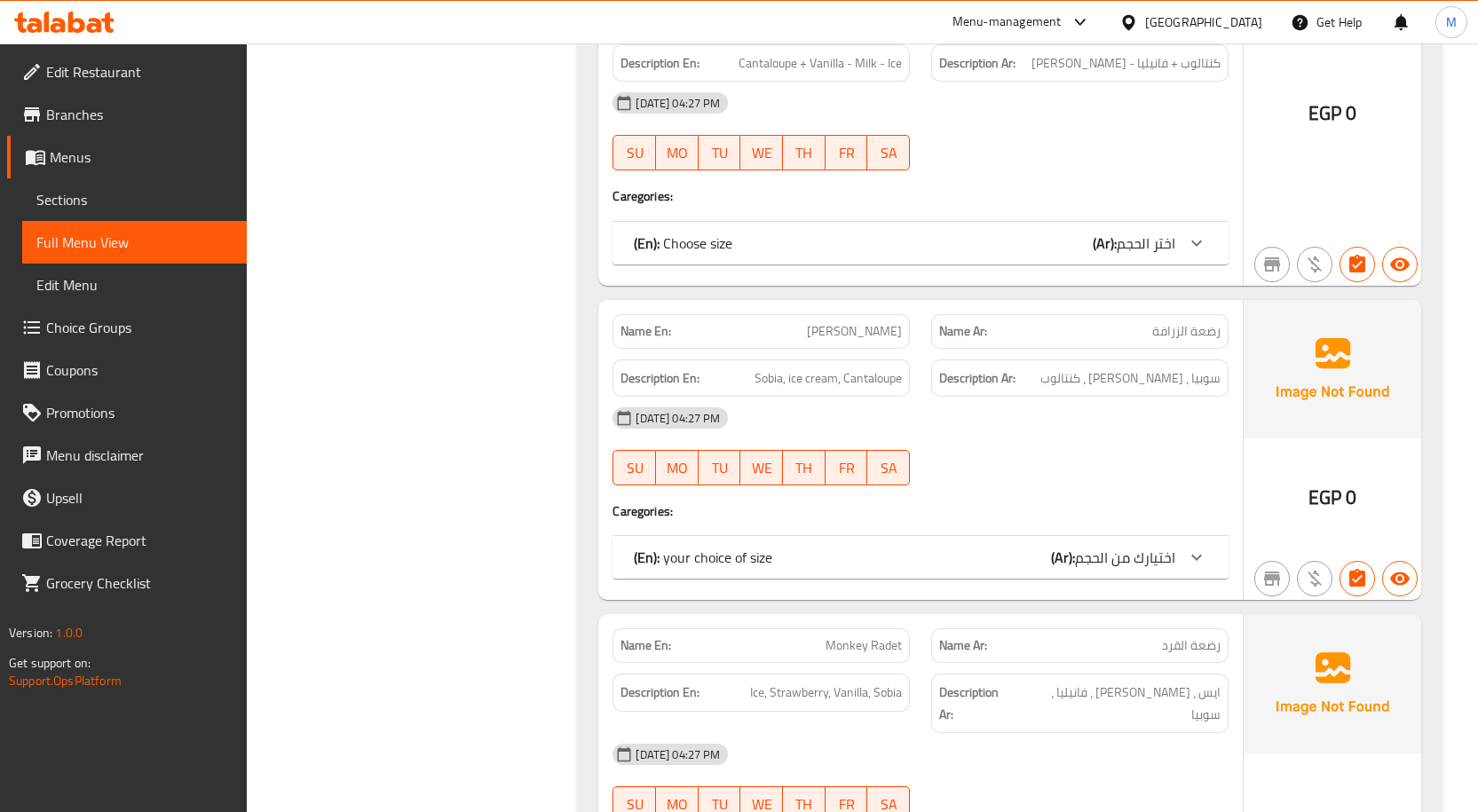
scroll to position [62506, 0]
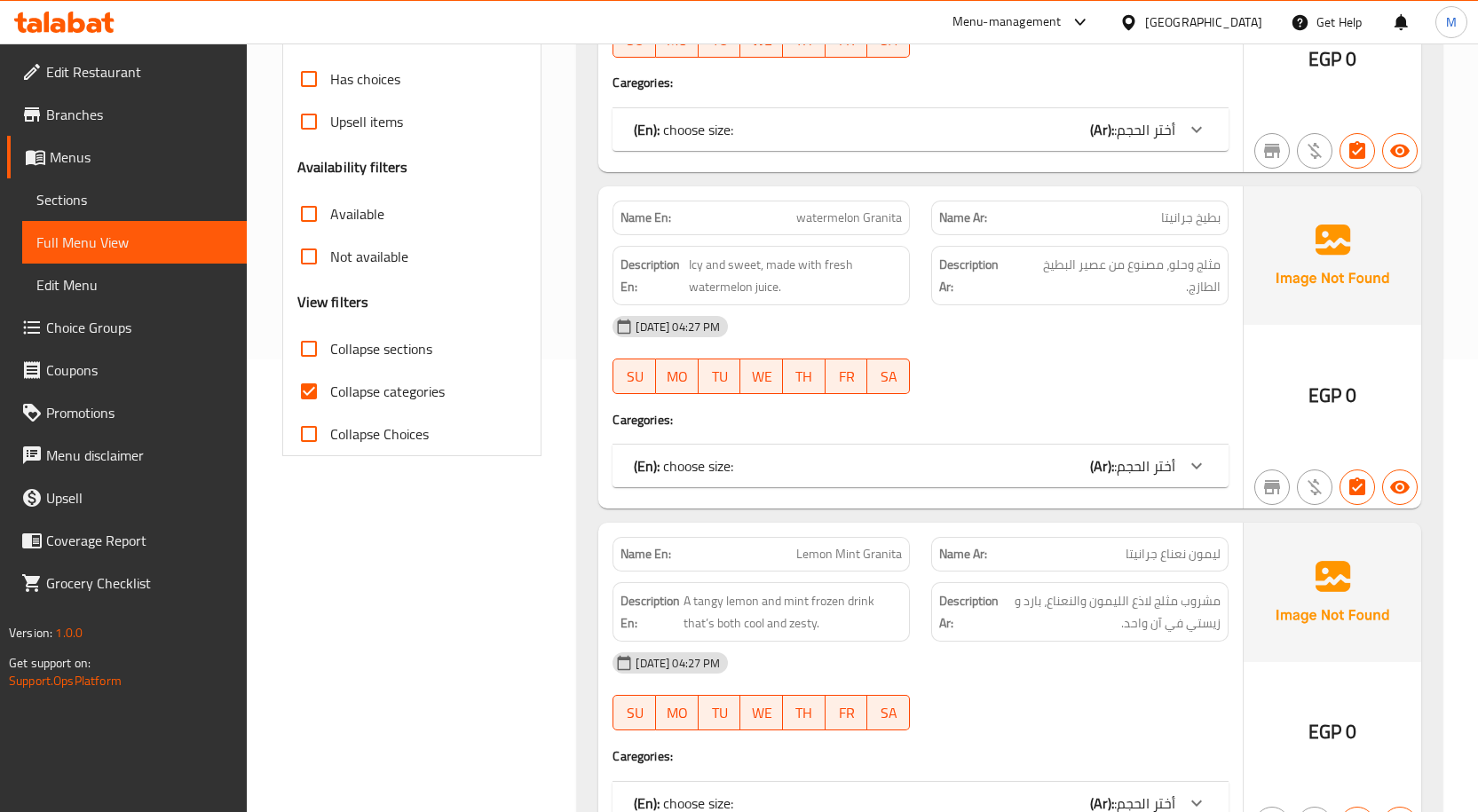
scroll to position [621, 0]
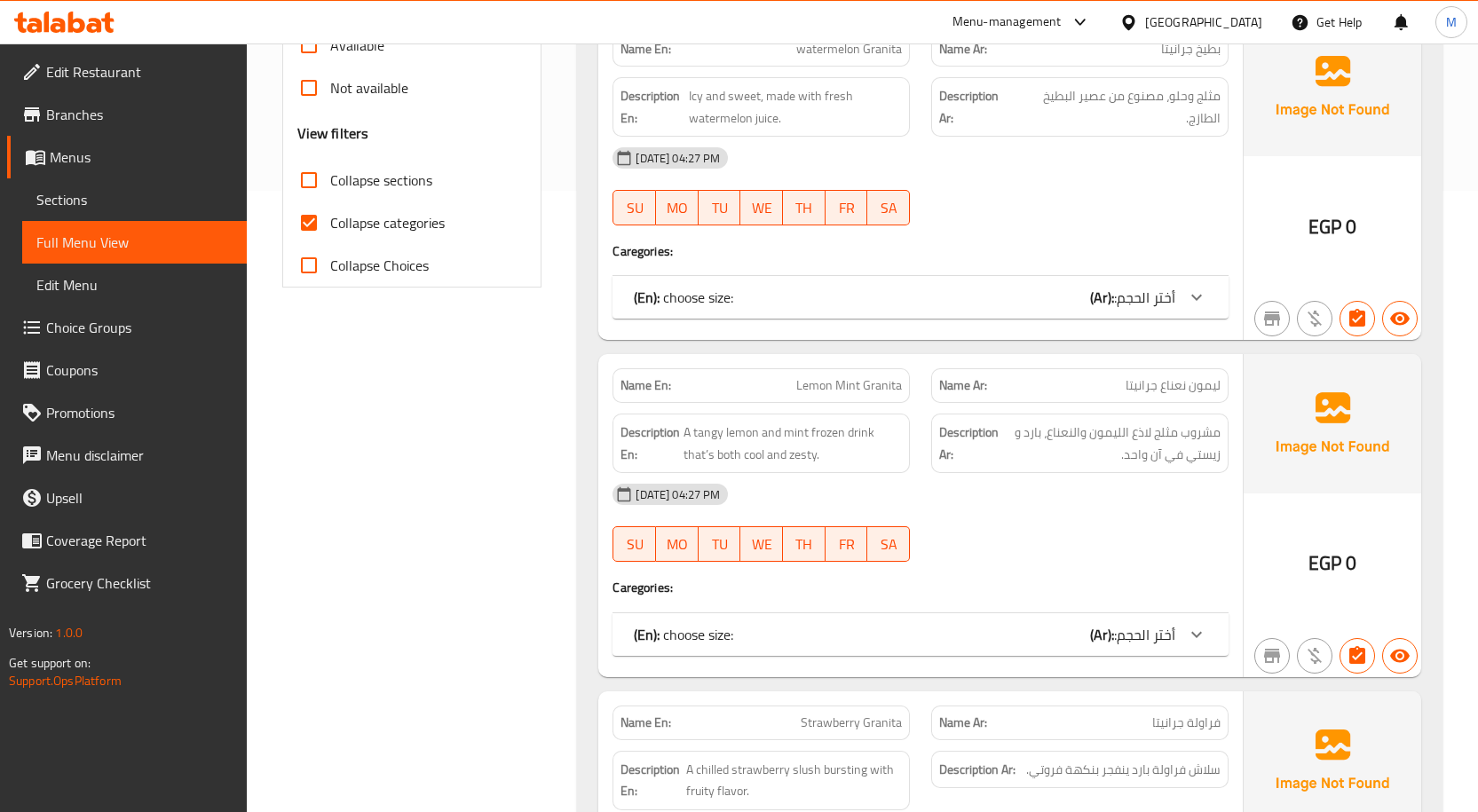
click at [305, 231] on input "Collapse categories" at bounding box center [309, 223] width 43 height 43
checkbox input "false"
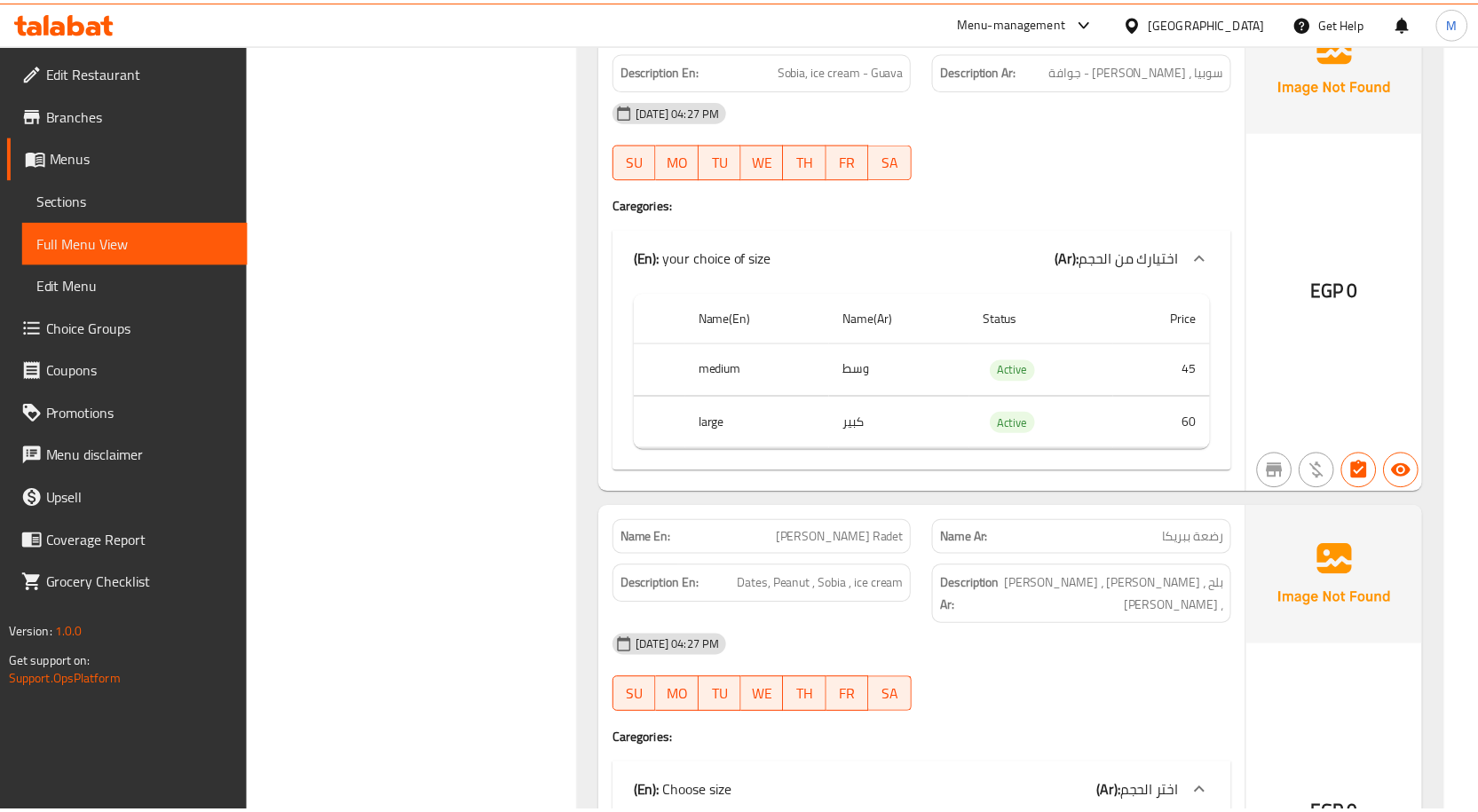
scroll to position [116657, 0]
